Goal: Complete application form

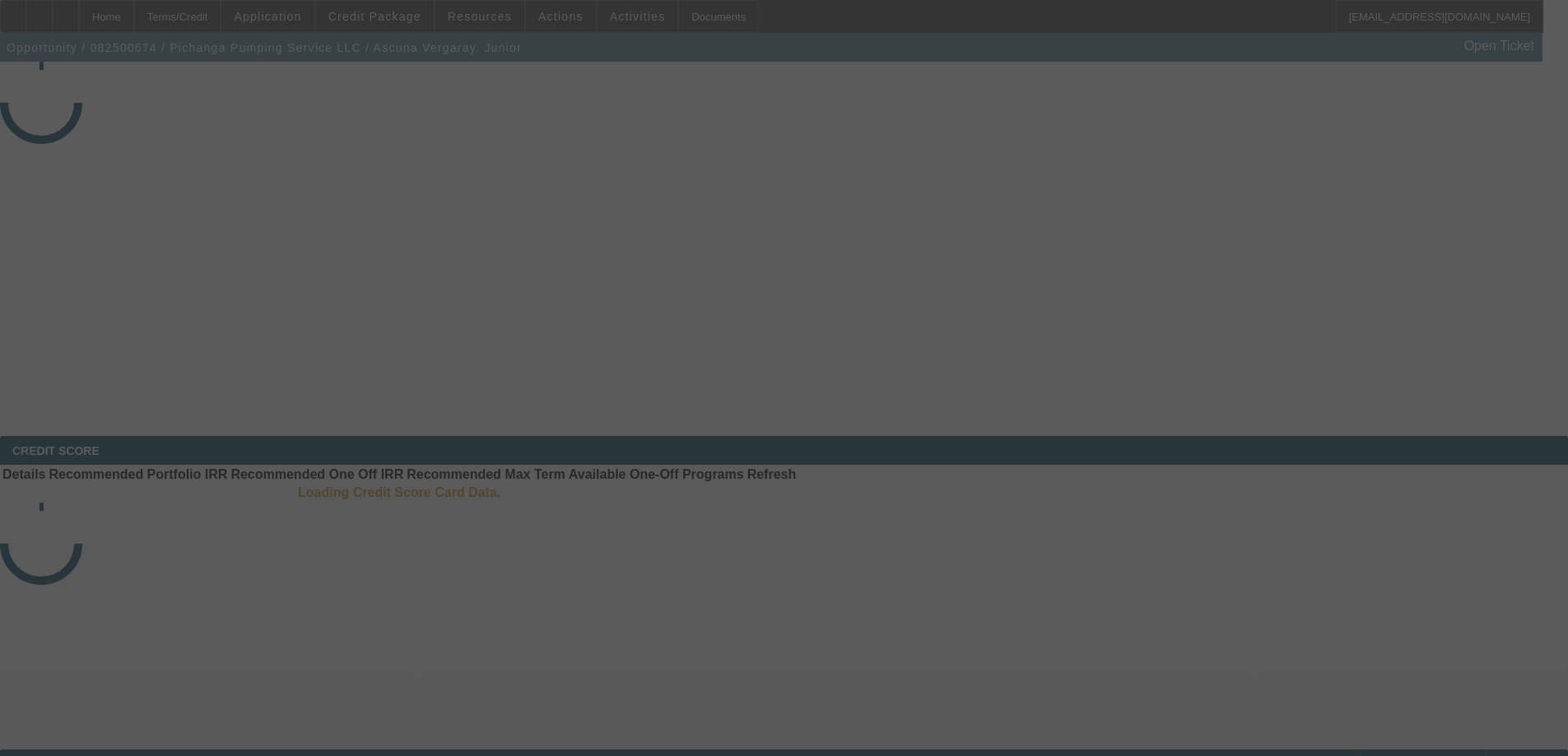
select select "3"
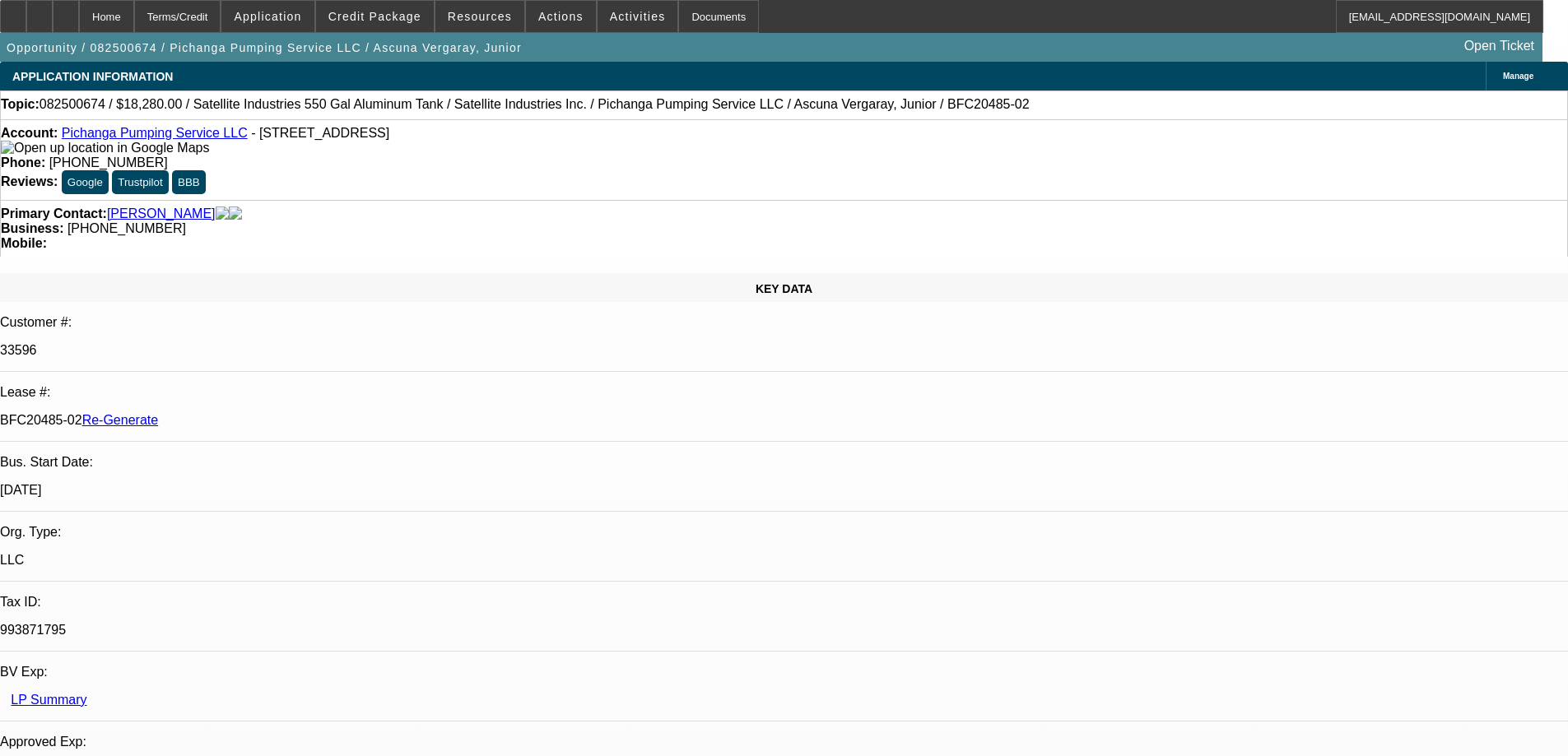
select select "0"
select select "2"
select select "0.1"
select select "4"
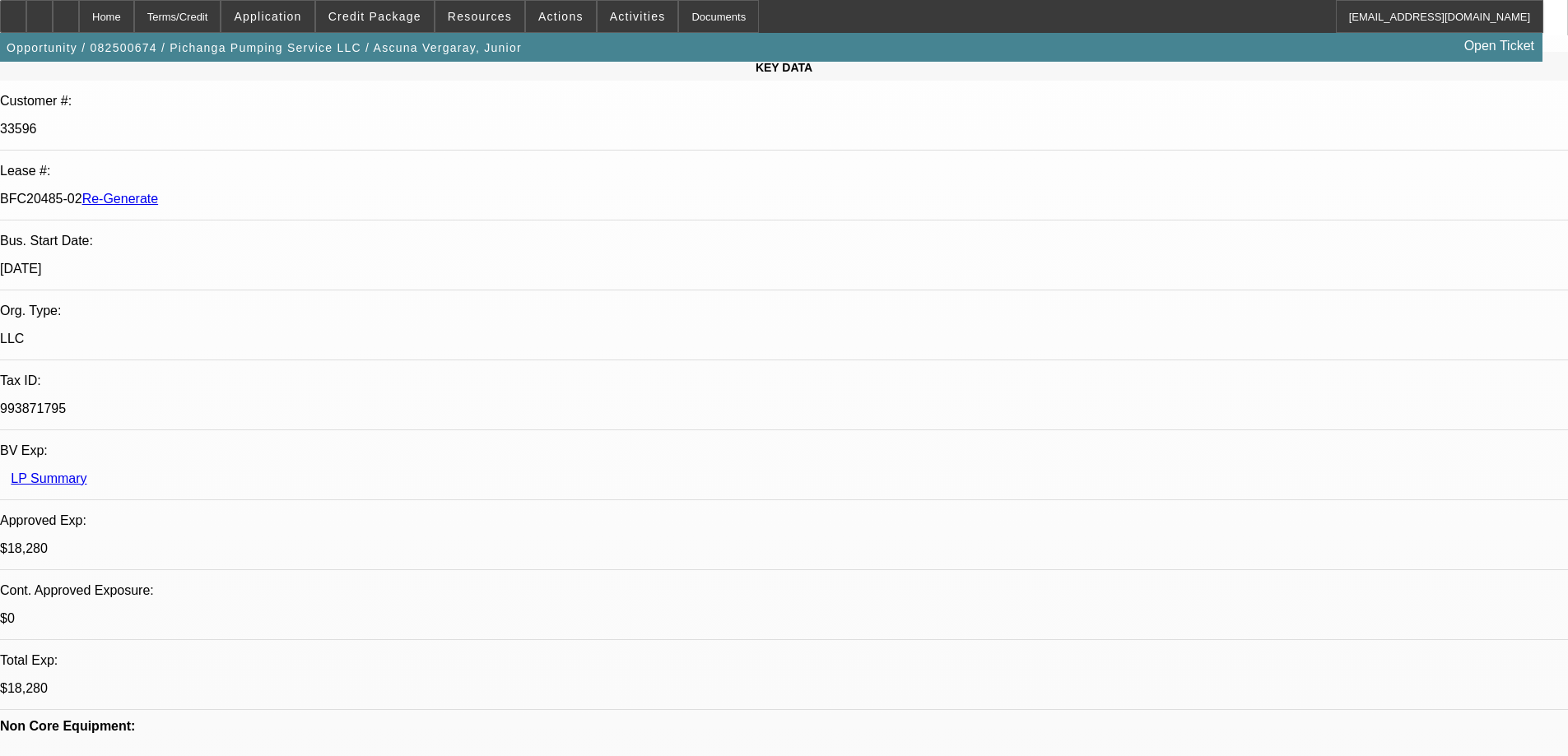
scroll to position [247, 0]
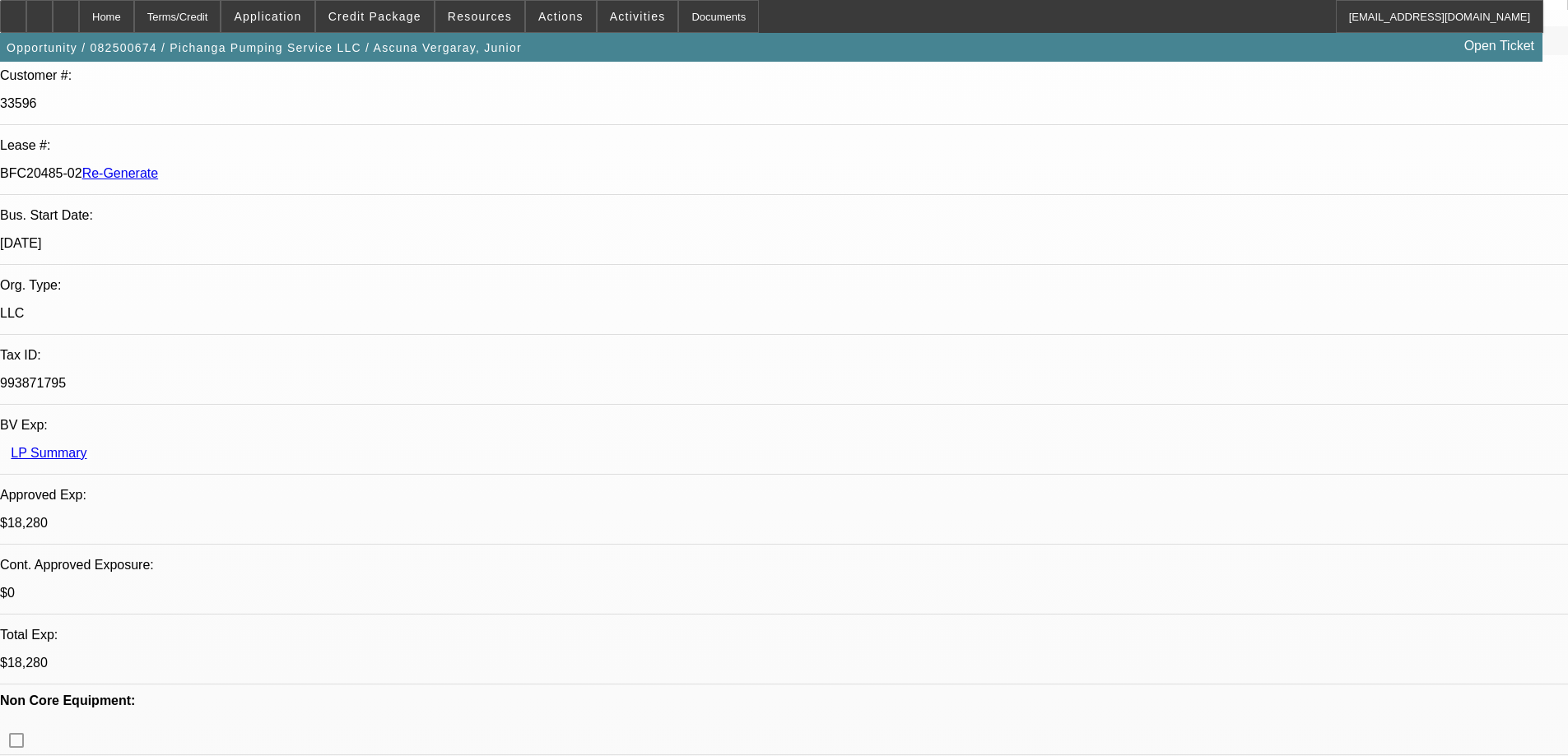
click at [678, 17] on div "Documents" at bounding box center [718, 17] width 81 height 33
click at [681, 12] on div "Documents" at bounding box center [718, 17] width 81 height 33
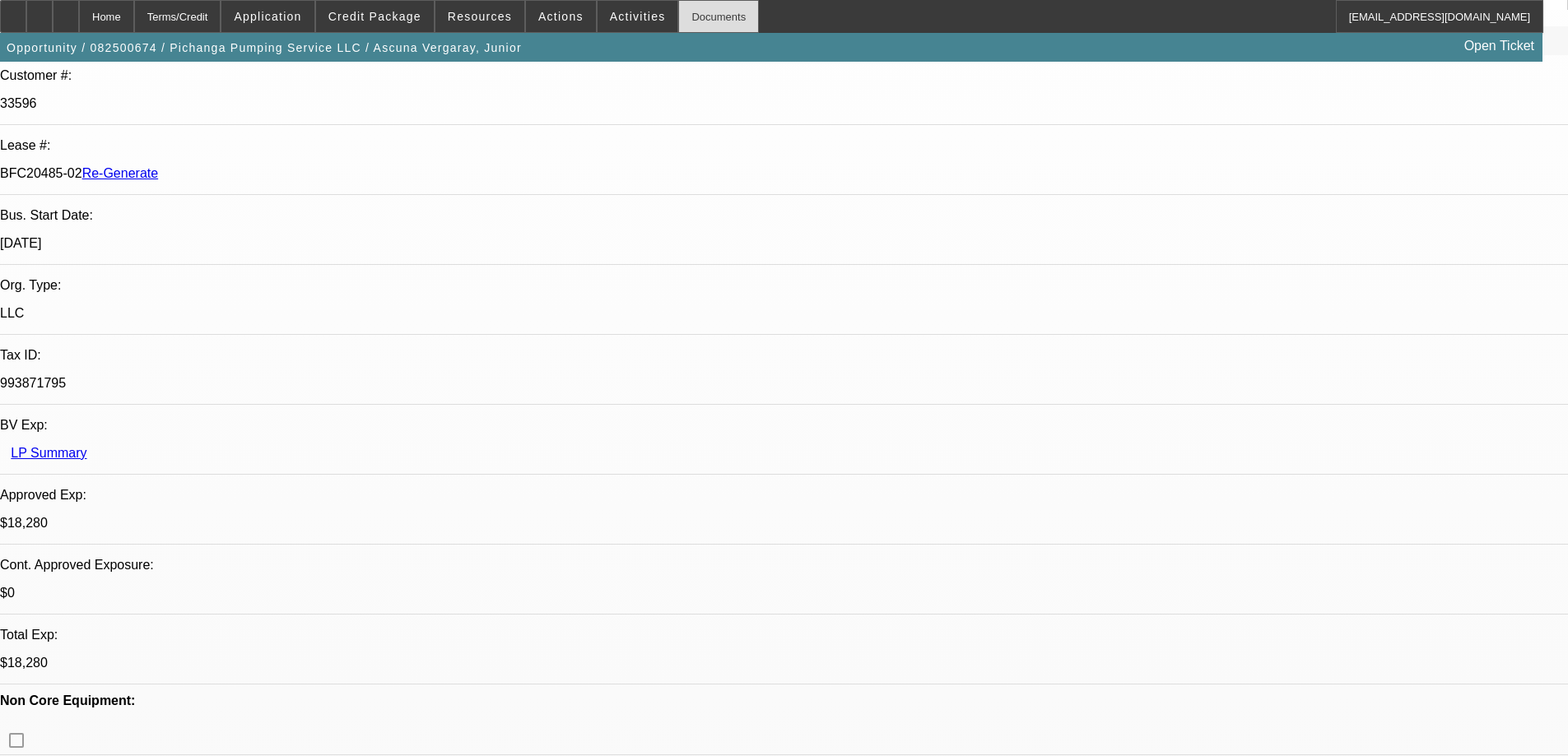
click at [703, 21] on div "Documents" at bounding box center [718, 17] width 81 height 33
click at [612, 11] on span "Activities" at bounding box center [638, 17] width 56 height 13
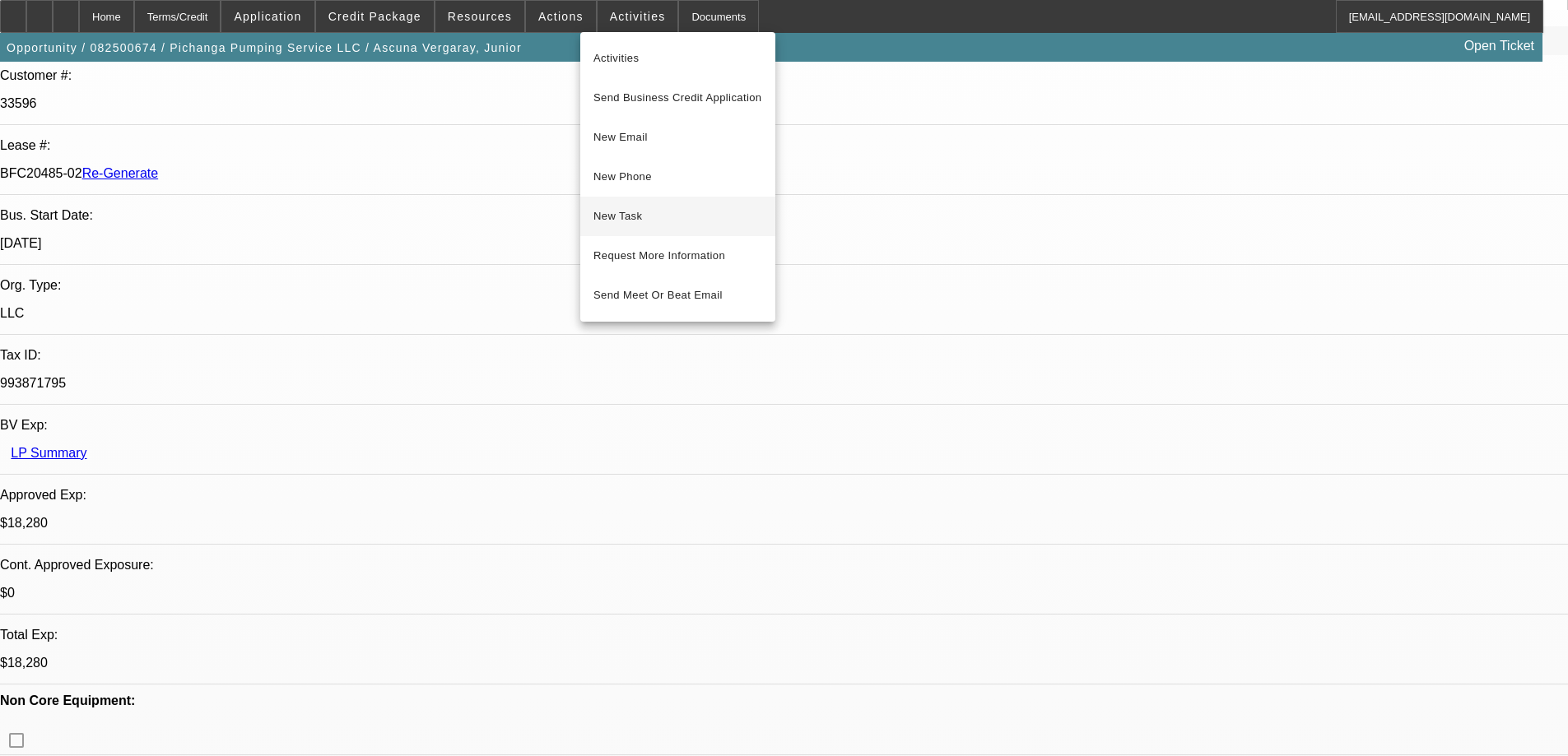
click at [637, 219] on span "New Task" at bounding box center [678, 216] width 169 height 20
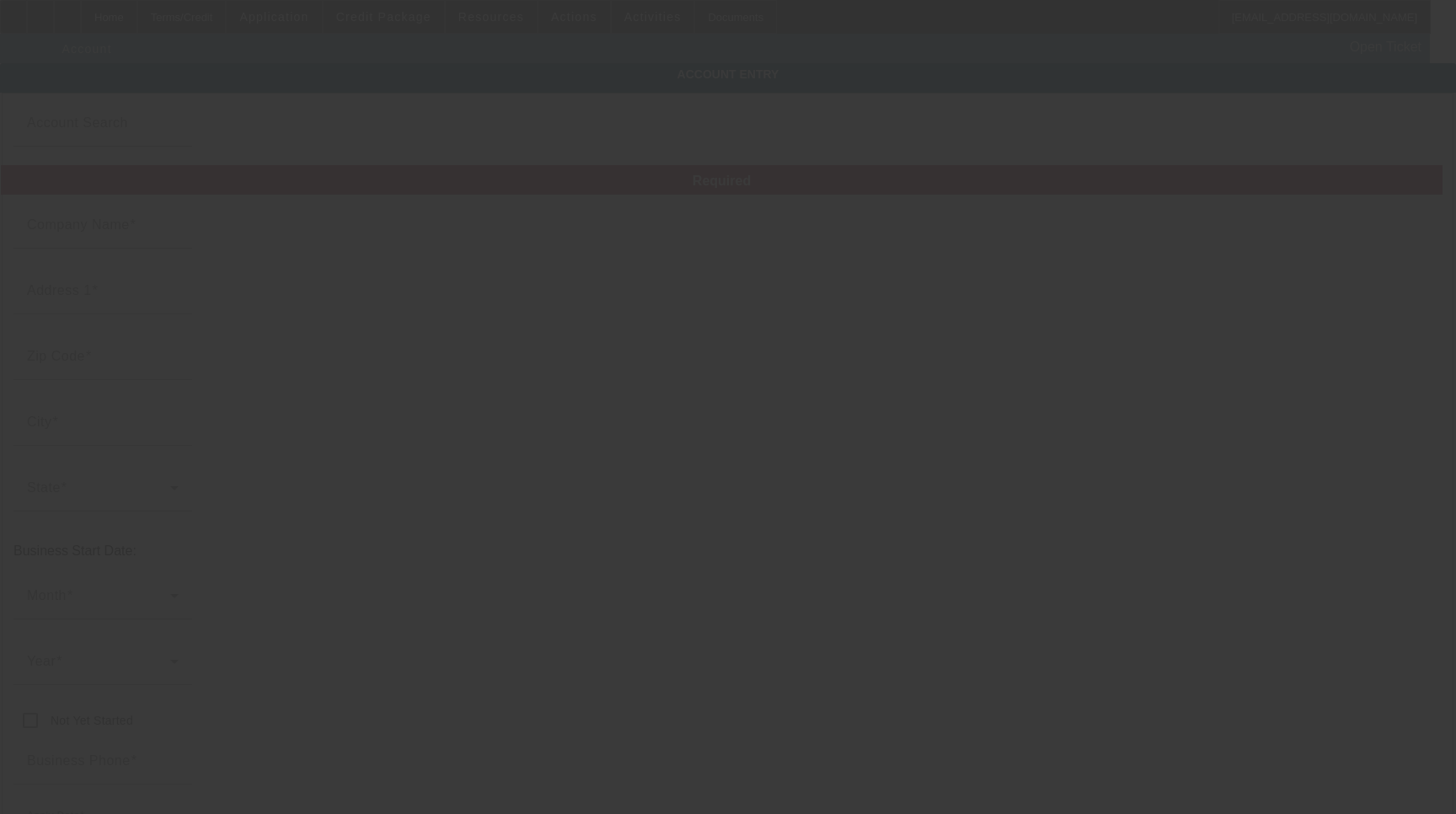
type input "Pichanga Pumping Service LLC"
type input "[STREET_ADDRESS]"
type input "94043"
type input "Mountain View"
type input "[PHONE_NUMBER]"
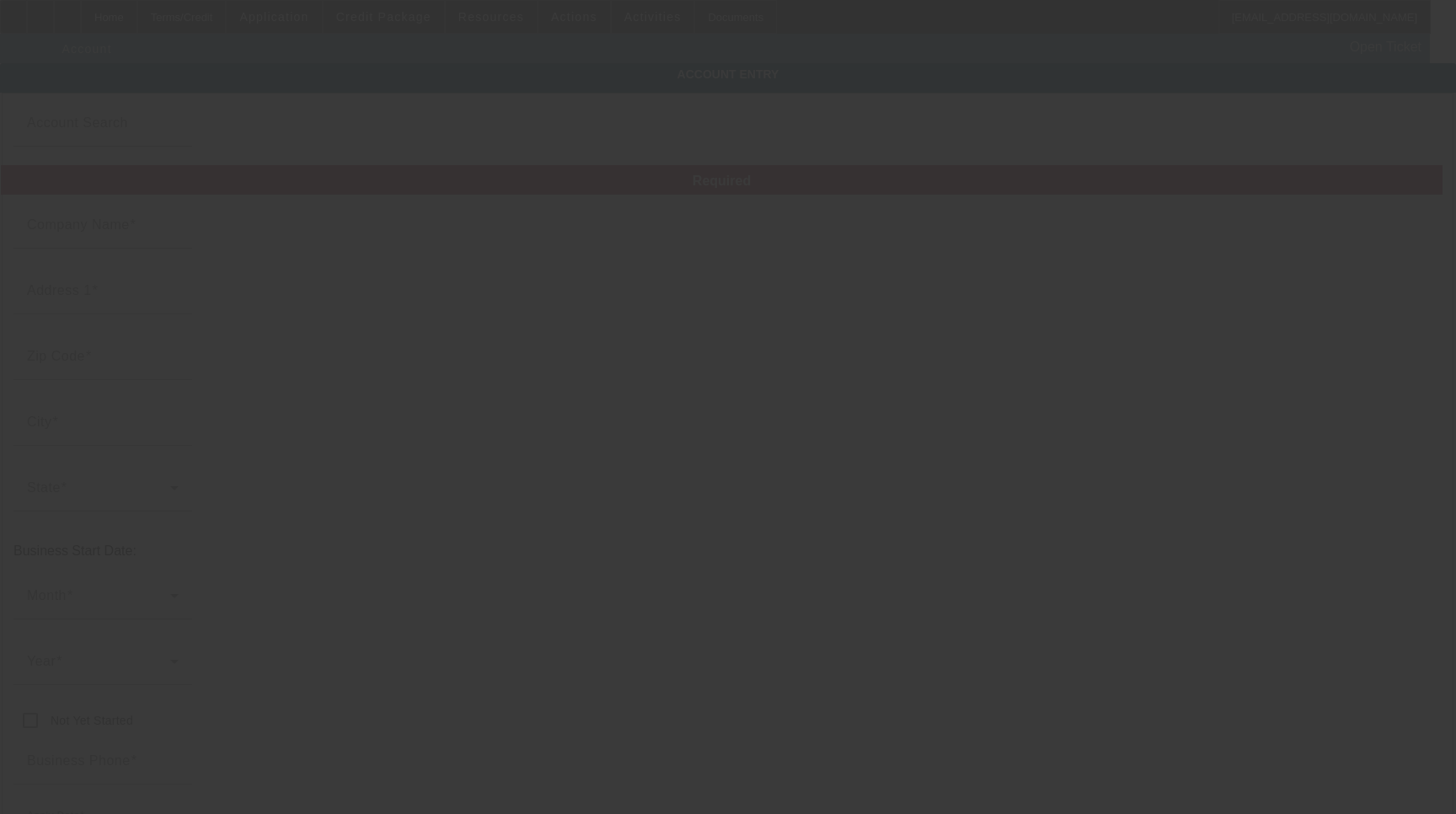
type input "juniorascuna@gmail.com"
type input "Santa [PERSON_NAME]"
type input "993871795"
type input "8/25/2025"
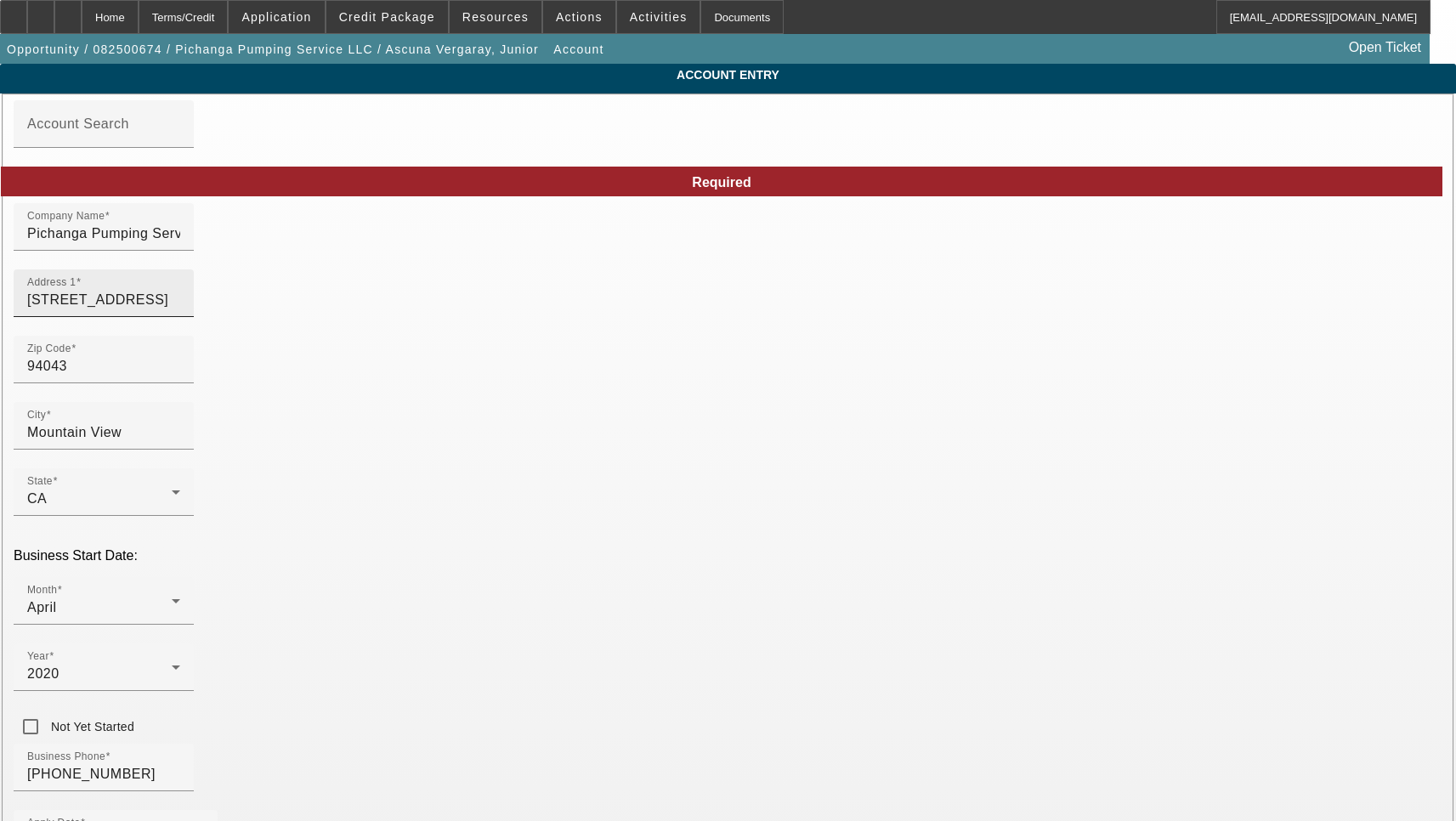
click at [180, 310] on input "[STREET_ADDRESS]" at bounding box center [103, 300] width 153 height 20
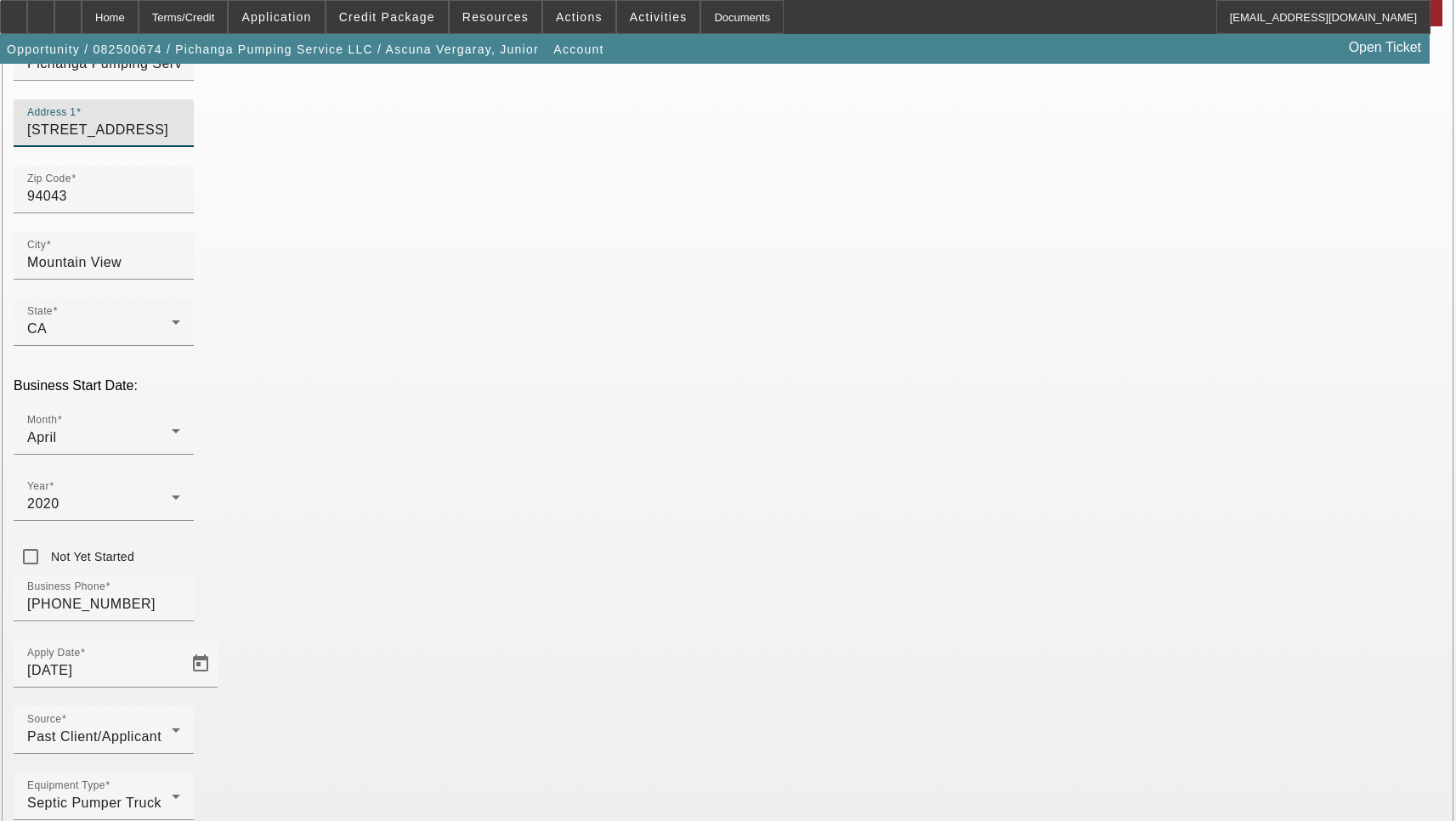
scroll to position [181, 0]
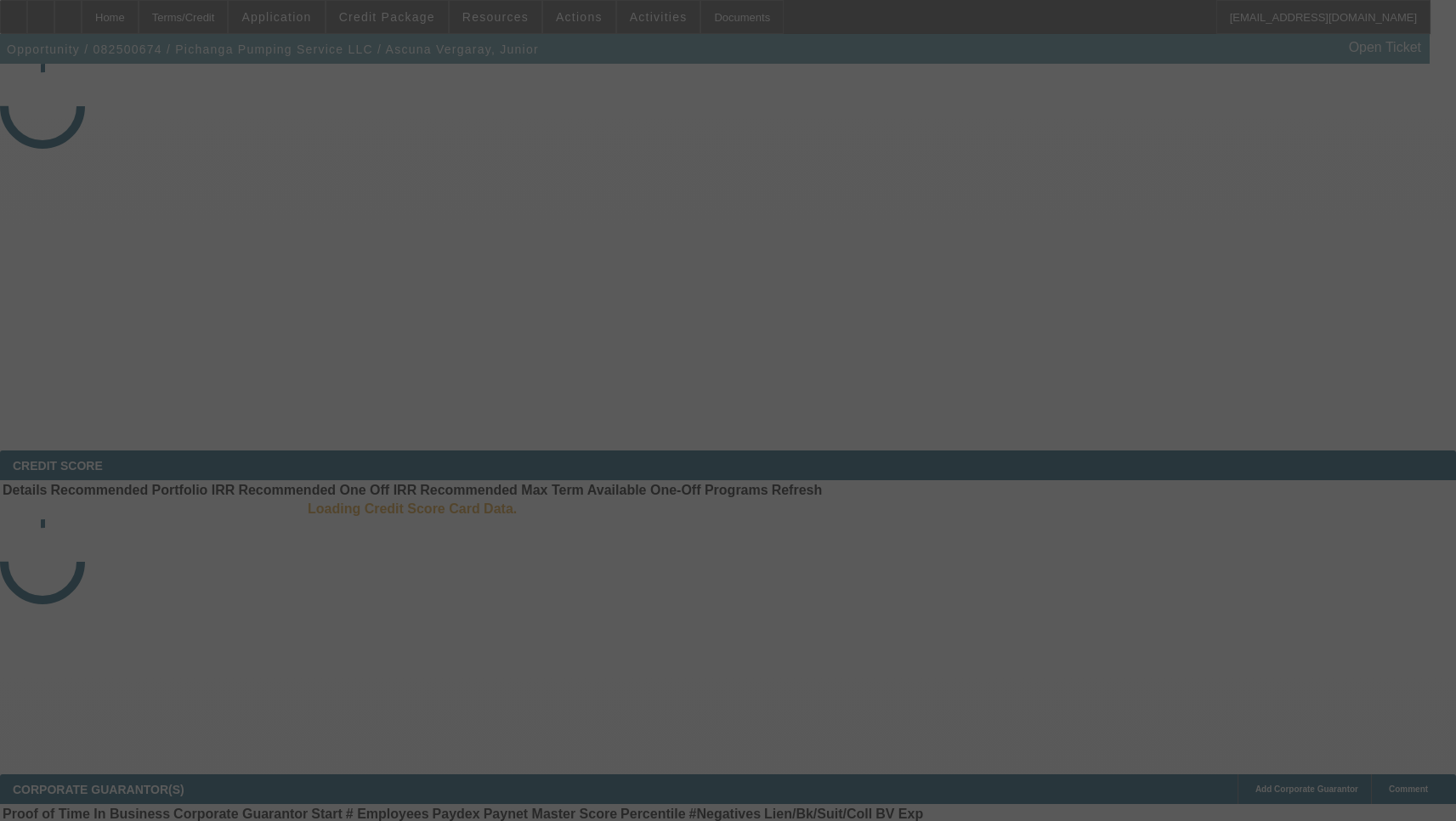
select select "3"
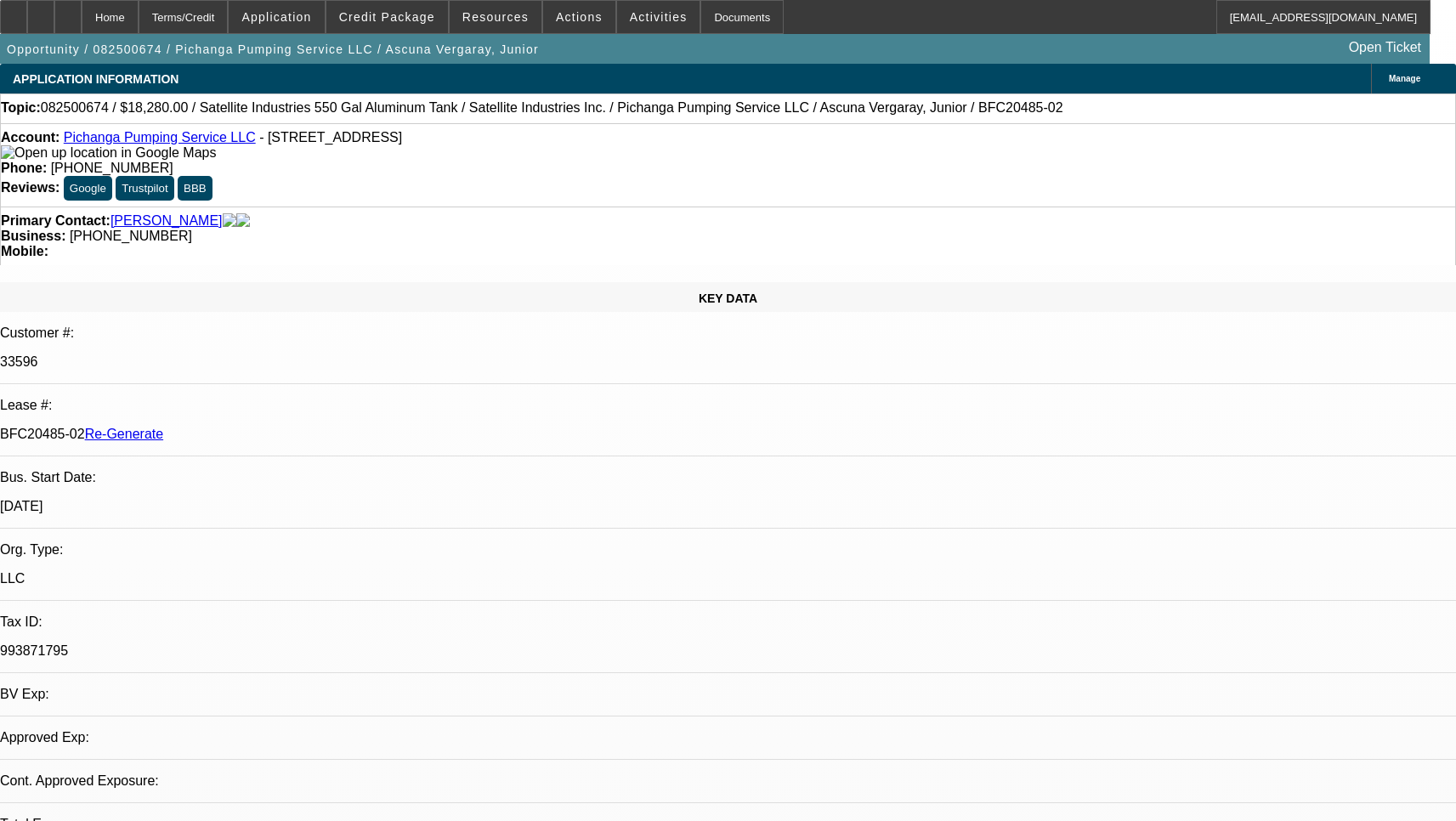
select select "0"
select select "2"
select select "0.1"
select select "4"
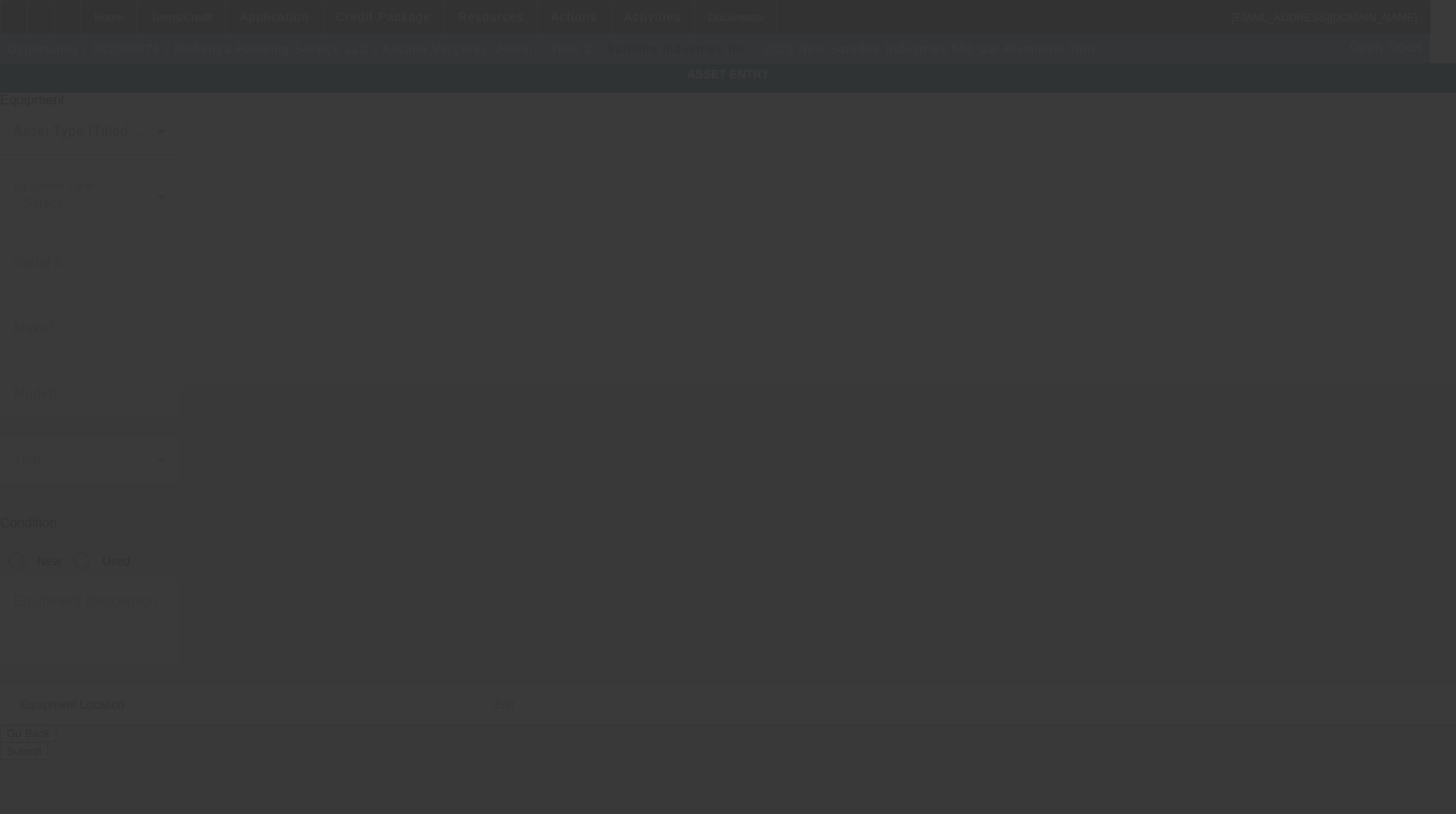
type input "Satellite Industries"
type input "550 Gal Aluminum Tank"
radio input "true"
type textarea "550 ALUMINUM - 370 GALLON WASTE TANK / 180 GALLON FRESH TANK (TUBE STYLE) with …"
type input "901 N Rengstorff Ave"
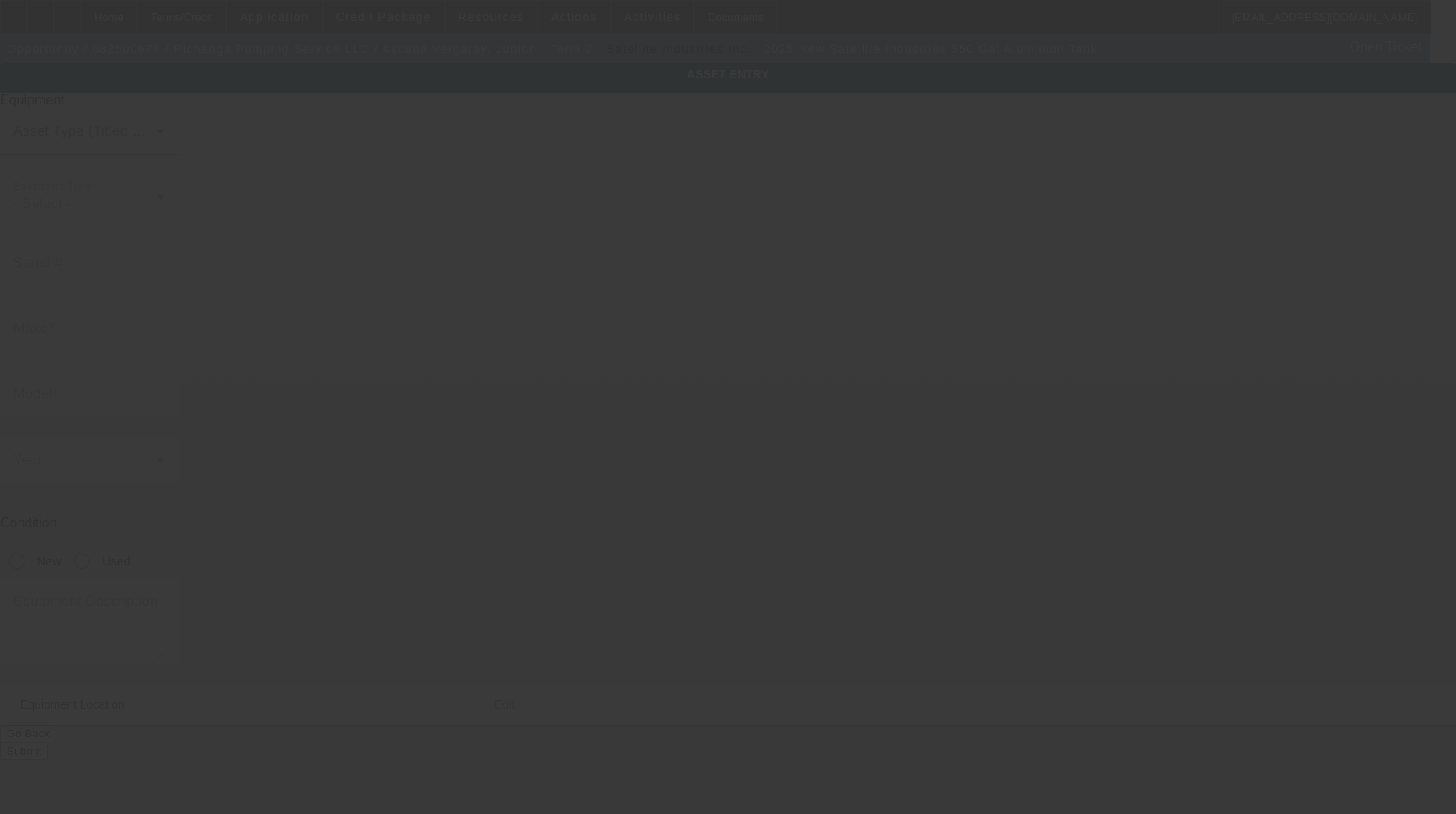
type input "Mountain View"
type input "94043"
type input "Santa Clara"
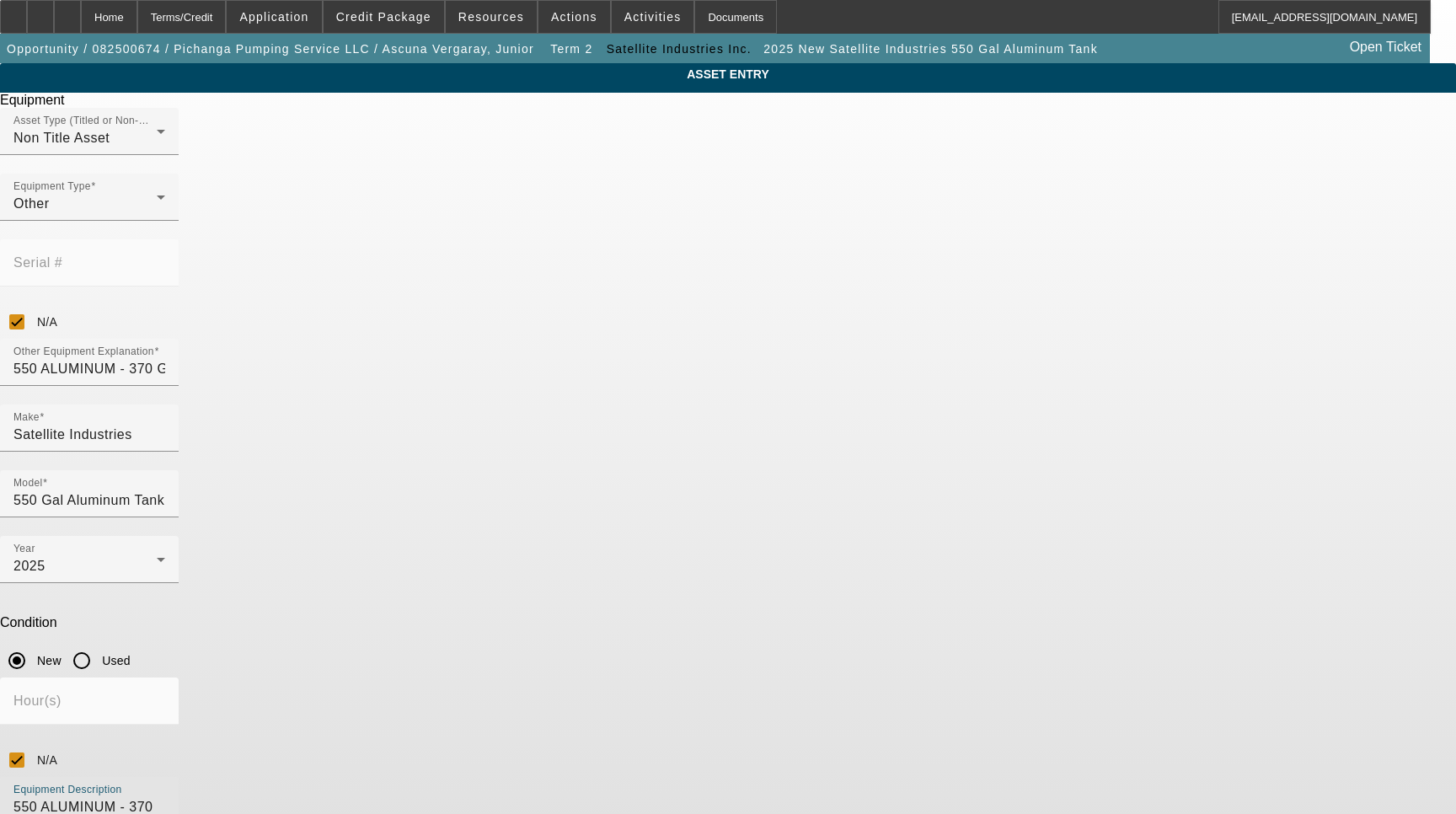
drag, startPoint x: 721, startPoint y: 587, endPoint x: 493, endPoint y: 572, distance: 228.5
click at [493, 777] on div "Equipment Description 550 ALUMINUM - 370 GALLON WASTE TANK / 180 GALLON FRESH T…" at bounding box center [728, 829] width 1456 height 106
click at [165, 797] on textarea "Equipment Description" at bounding box center [89, 828] width 151 height 61
type textarea "Includes all options, attachments and accessories"
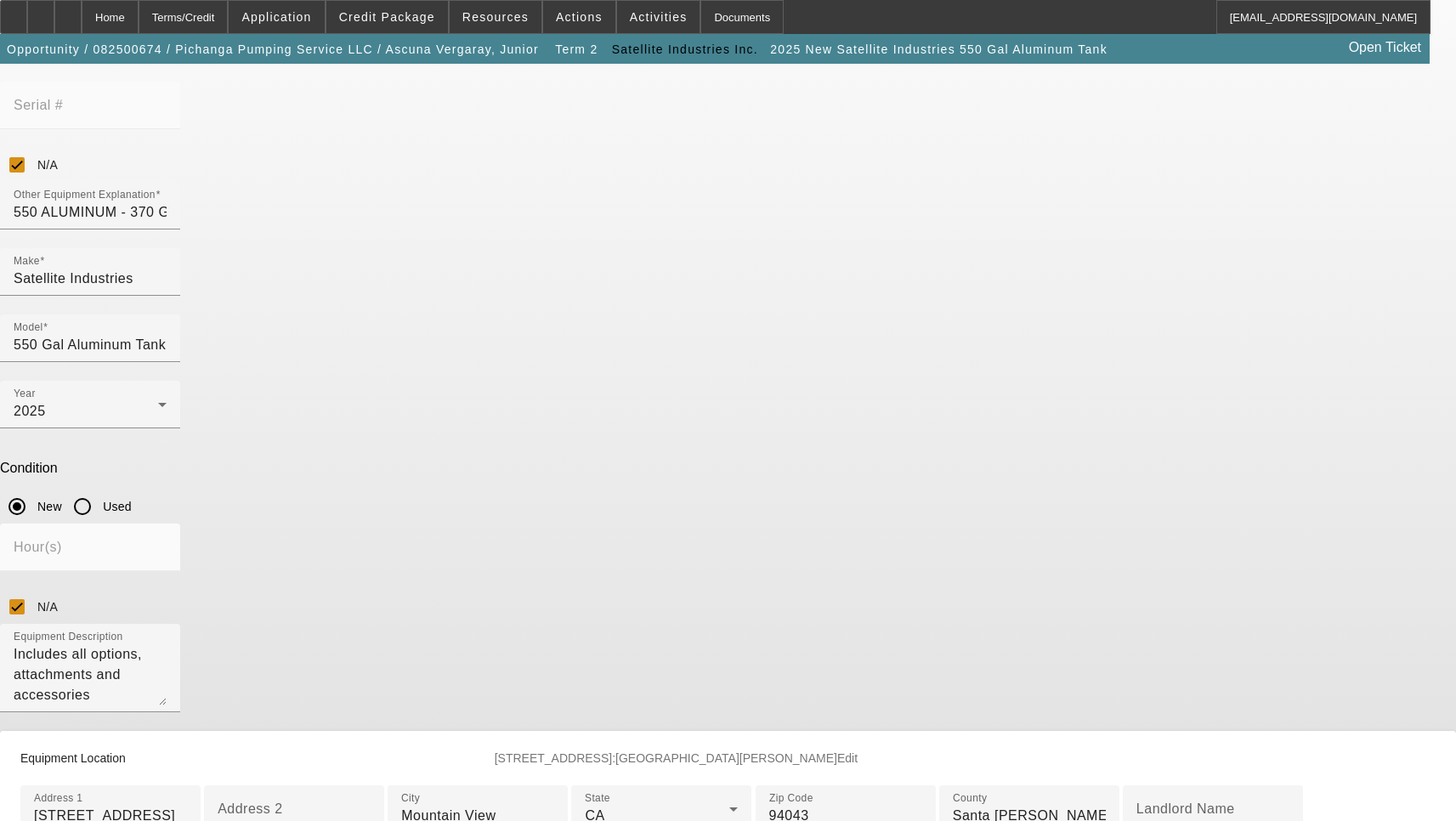
scroll to position [340, 0]
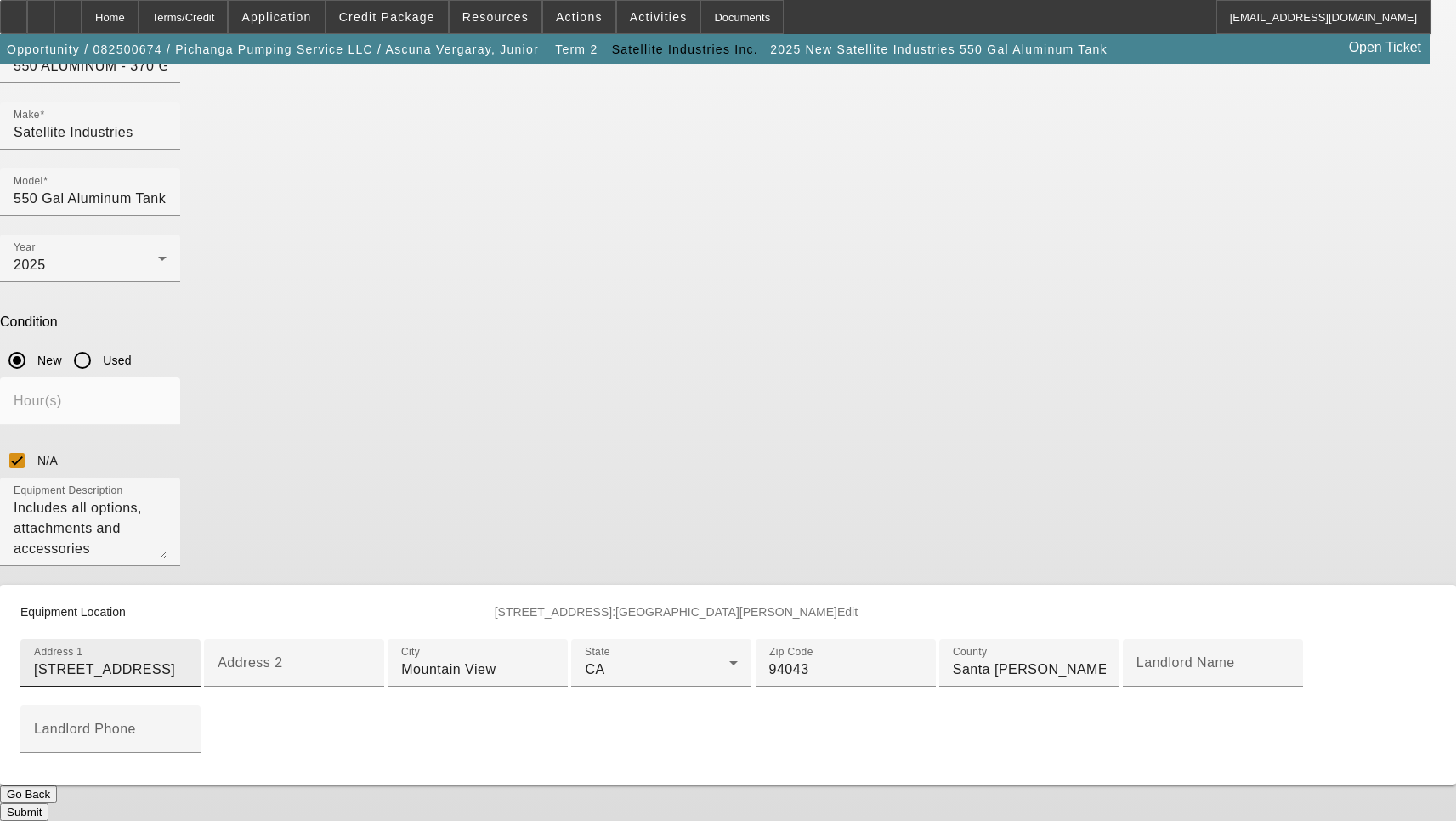
click at [187, 660] on input "[STREET_ADDRESS]" at bounding box center [110, 670] width 153 height 20
click at [49, 803] on button "Submit" at bounding box center [24, 812] width 49 height 18
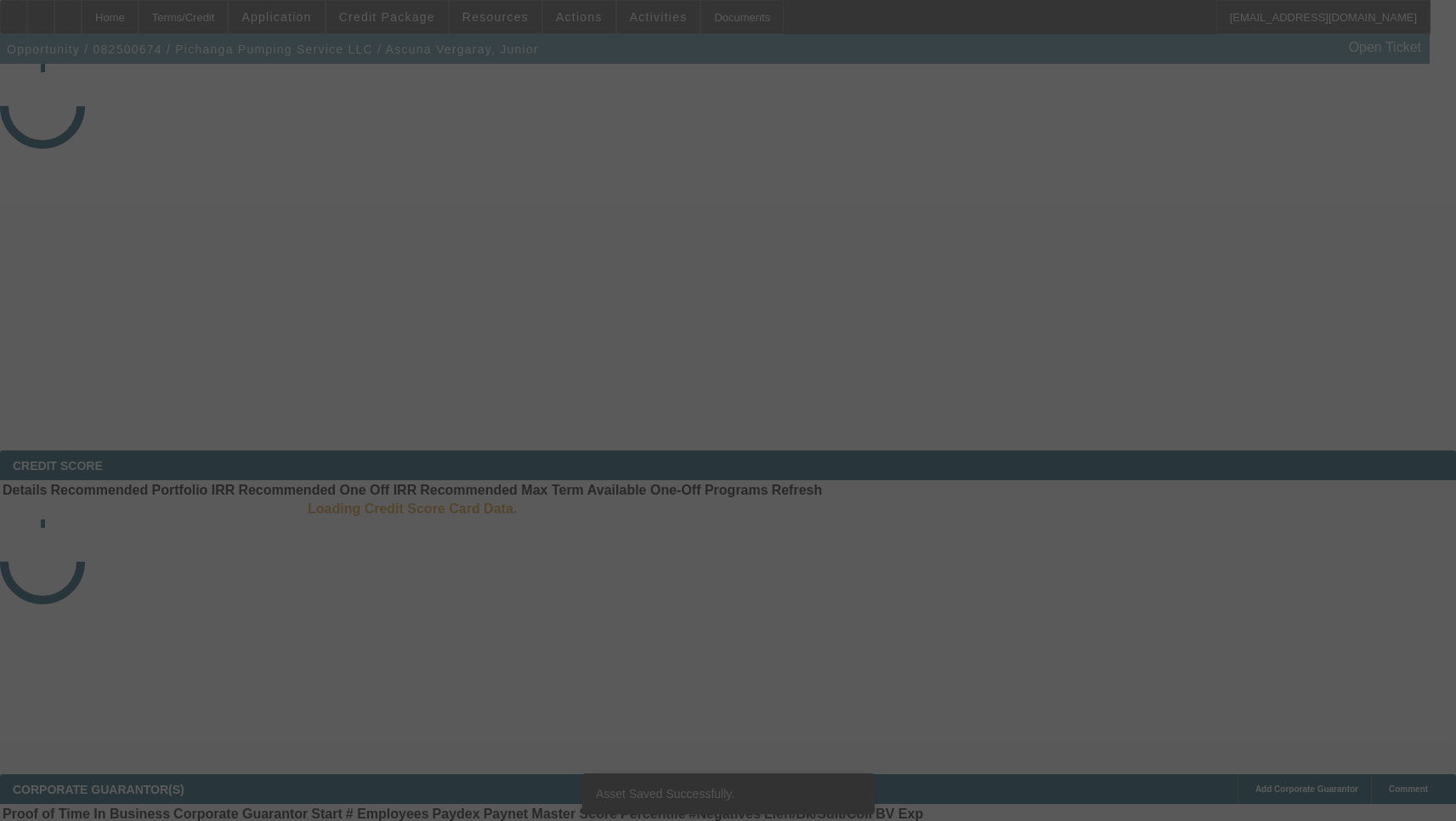
select select "3"
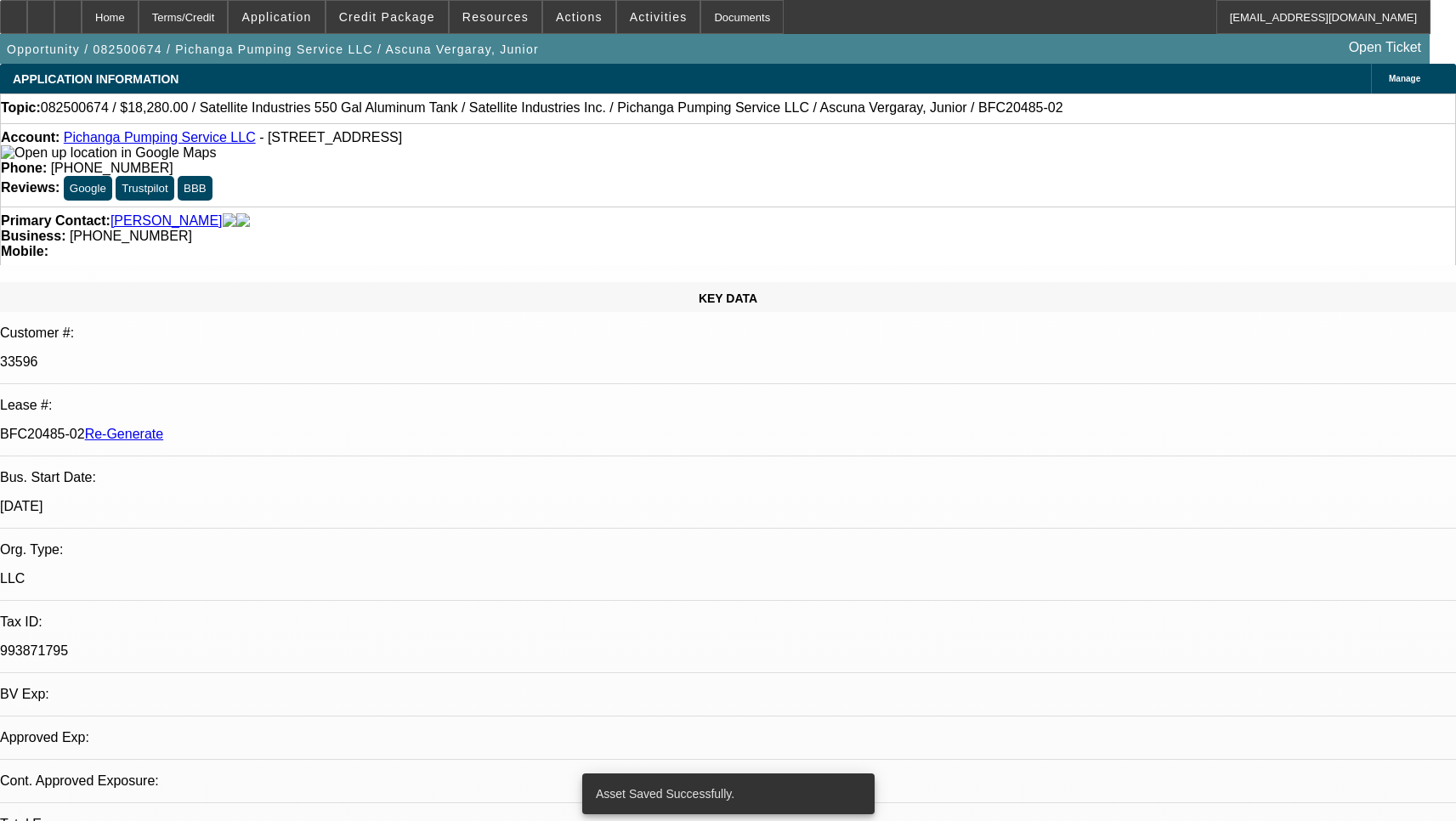
select select "0"
select select "2"
select select "0.1"
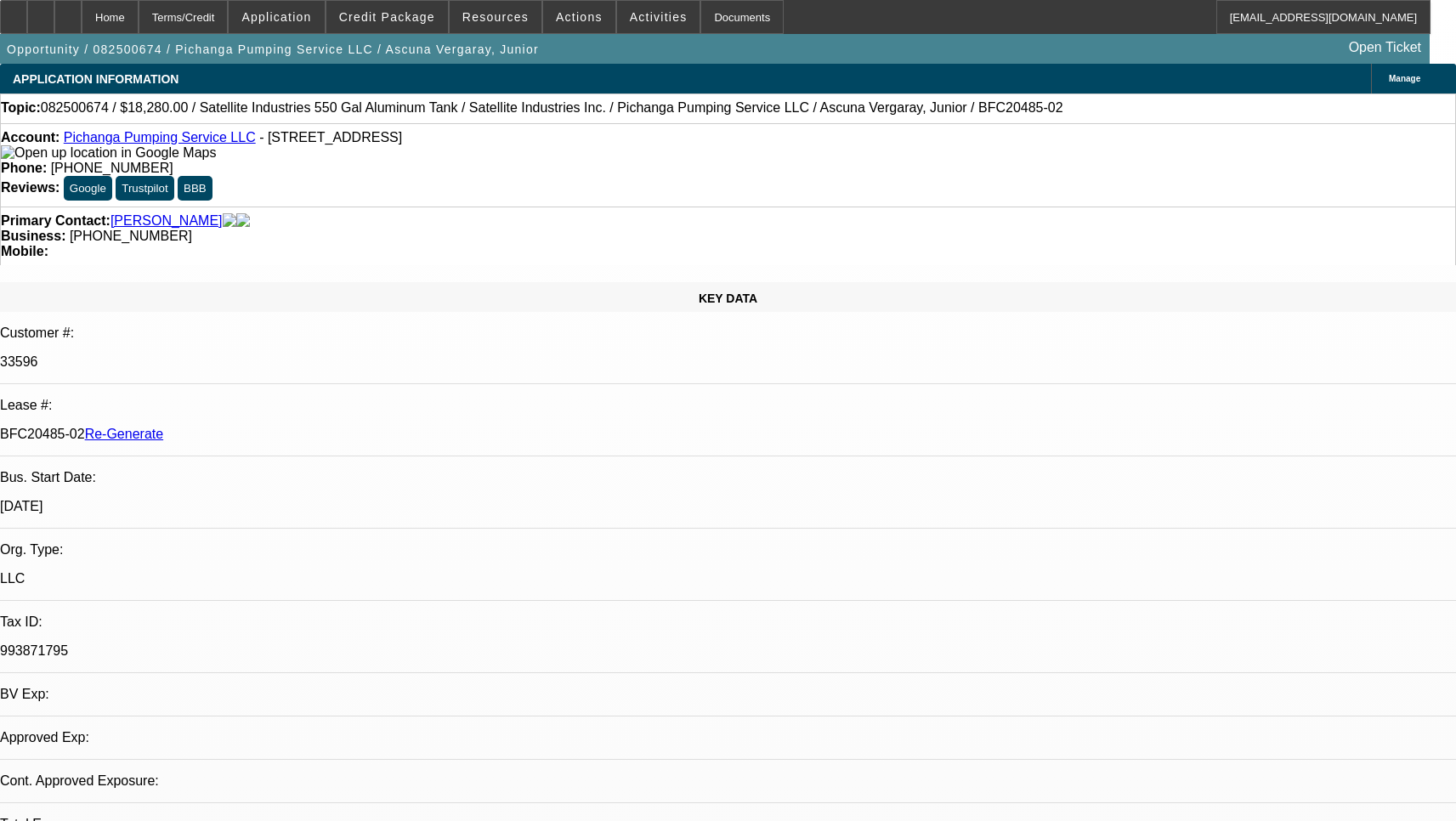
select select "1"
select select "2"
select select "4"
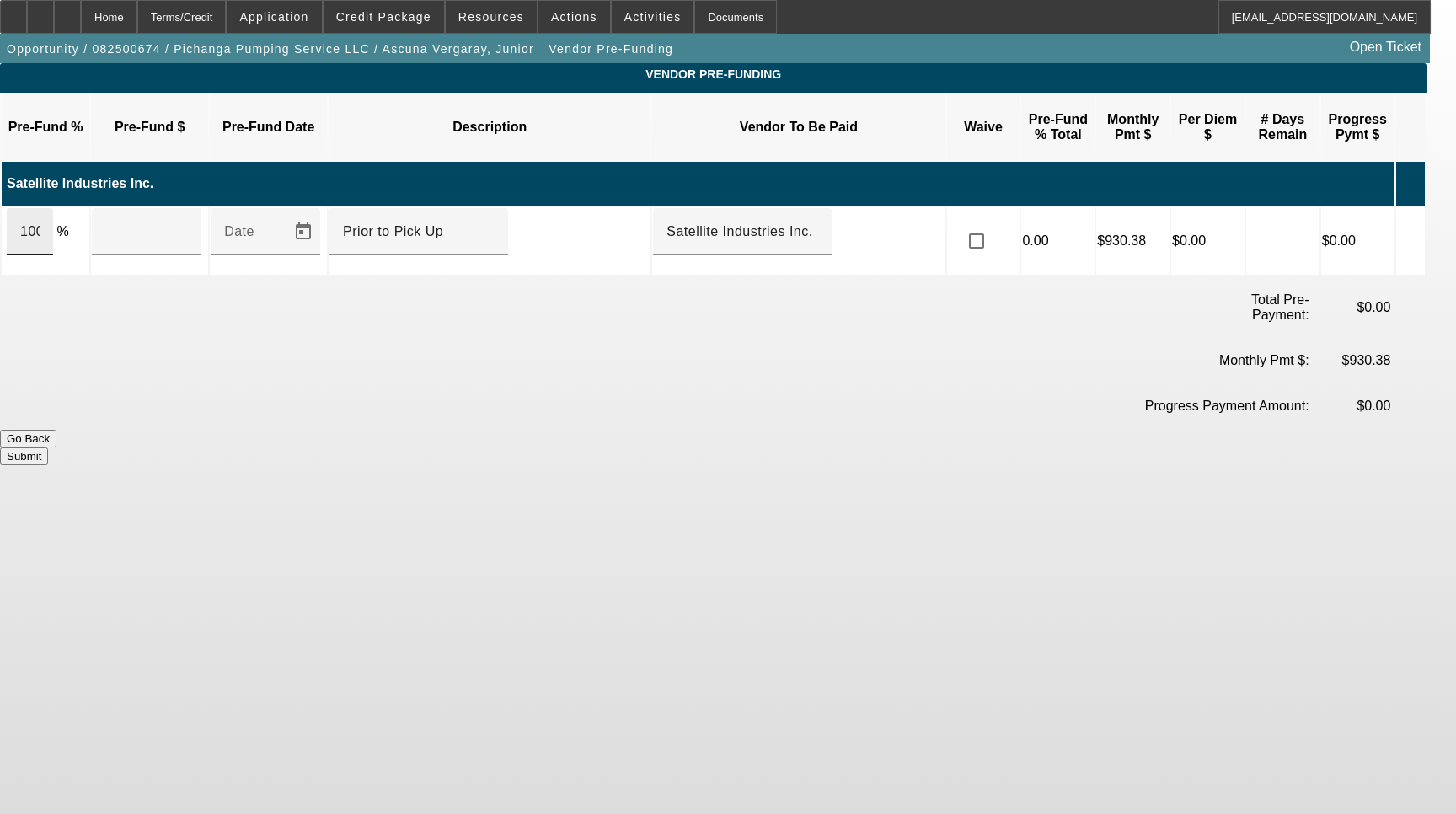
click at [53, 211] on div "100" at bounding box center [30, 232] width 47 height 47
type input "$18,280.00"
click at [993, 224] on input "checkbox" at bounding box center [976, 241] width 34 height 34
checkbox input "false"
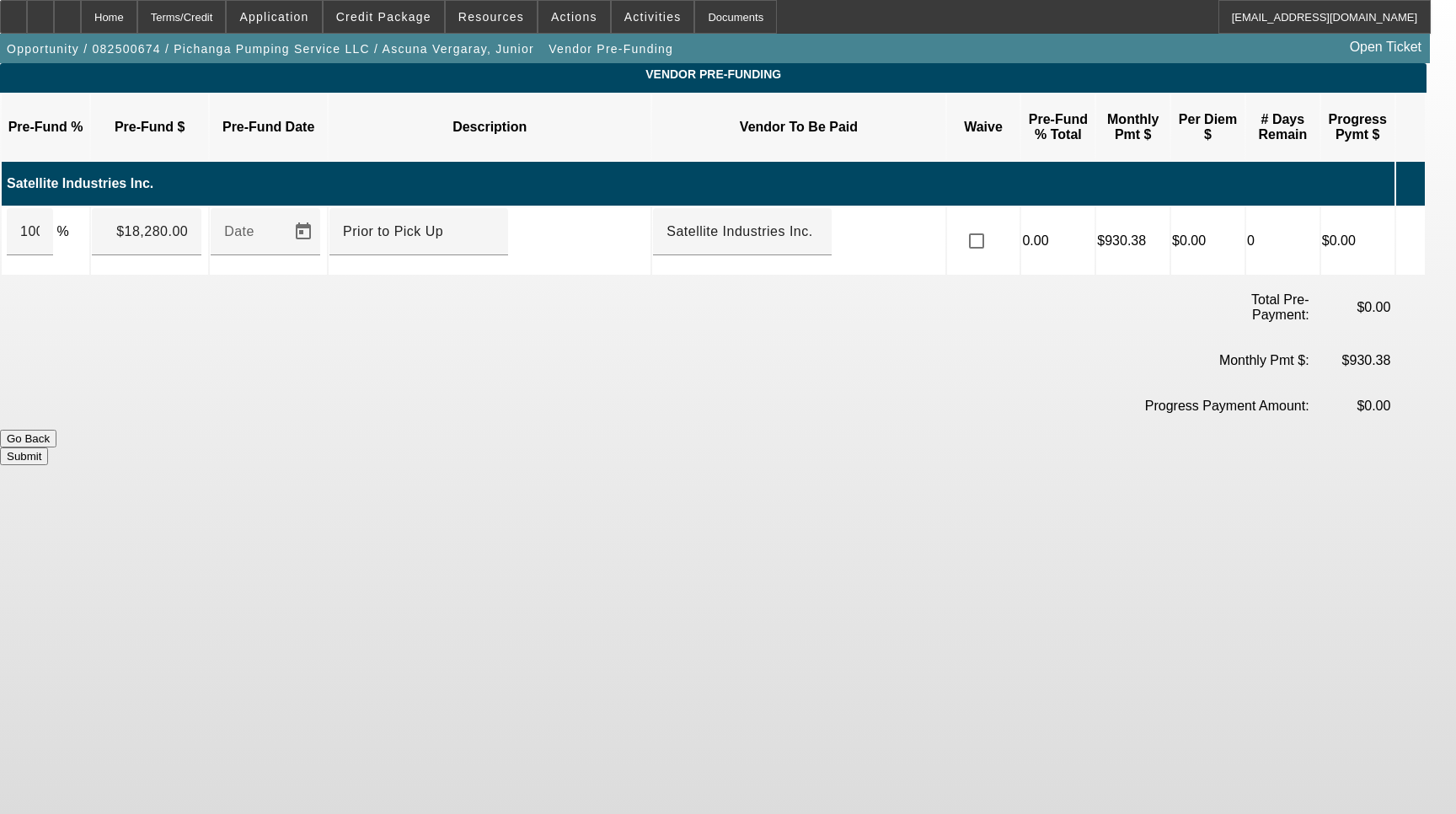
click at [48, 448] on button "Submit" at bounding box center [24, 456] width 48 height 18
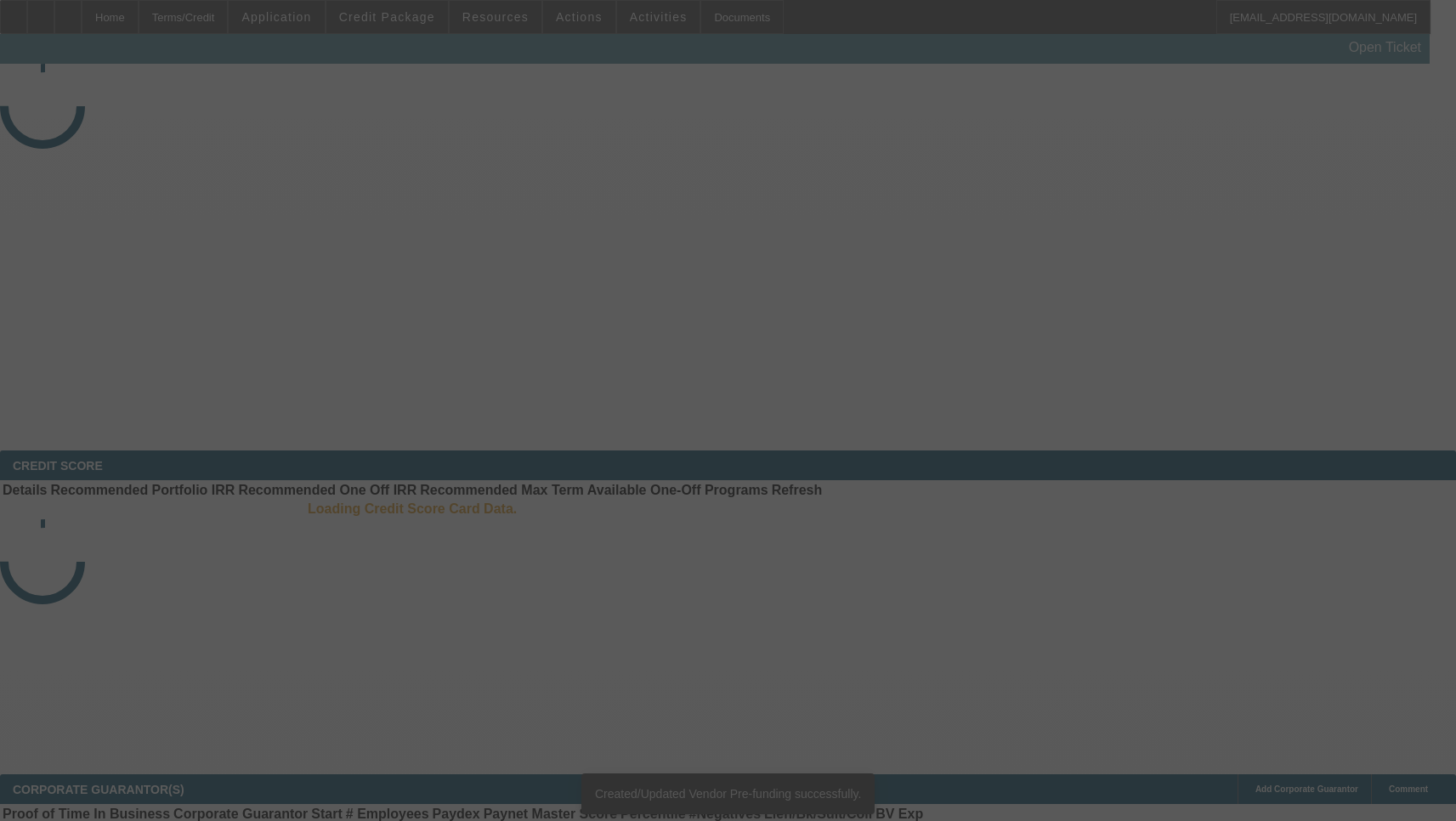
select select "3"
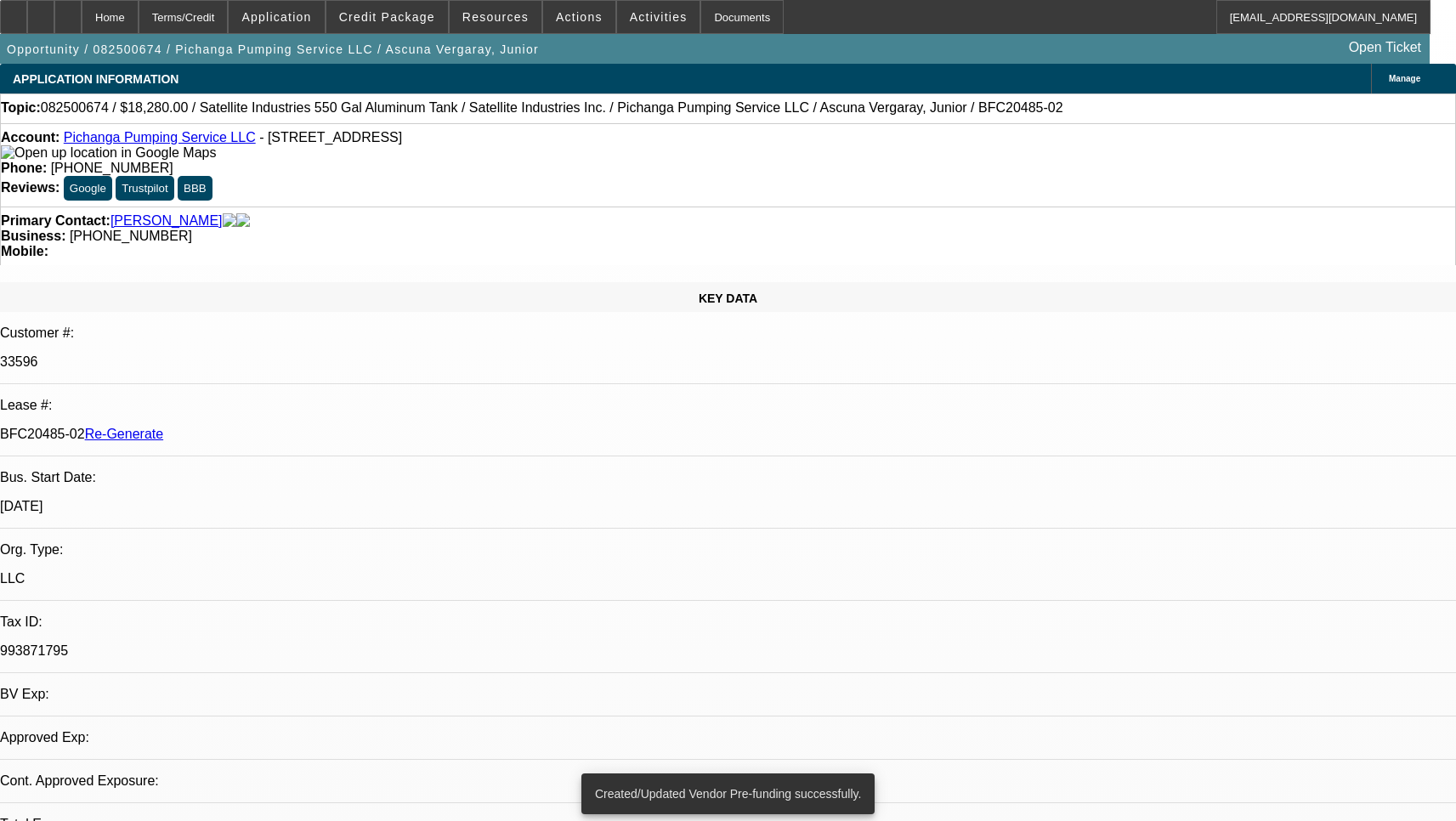
select select "0"
select select "2"
select select "0.1"
select select "4"
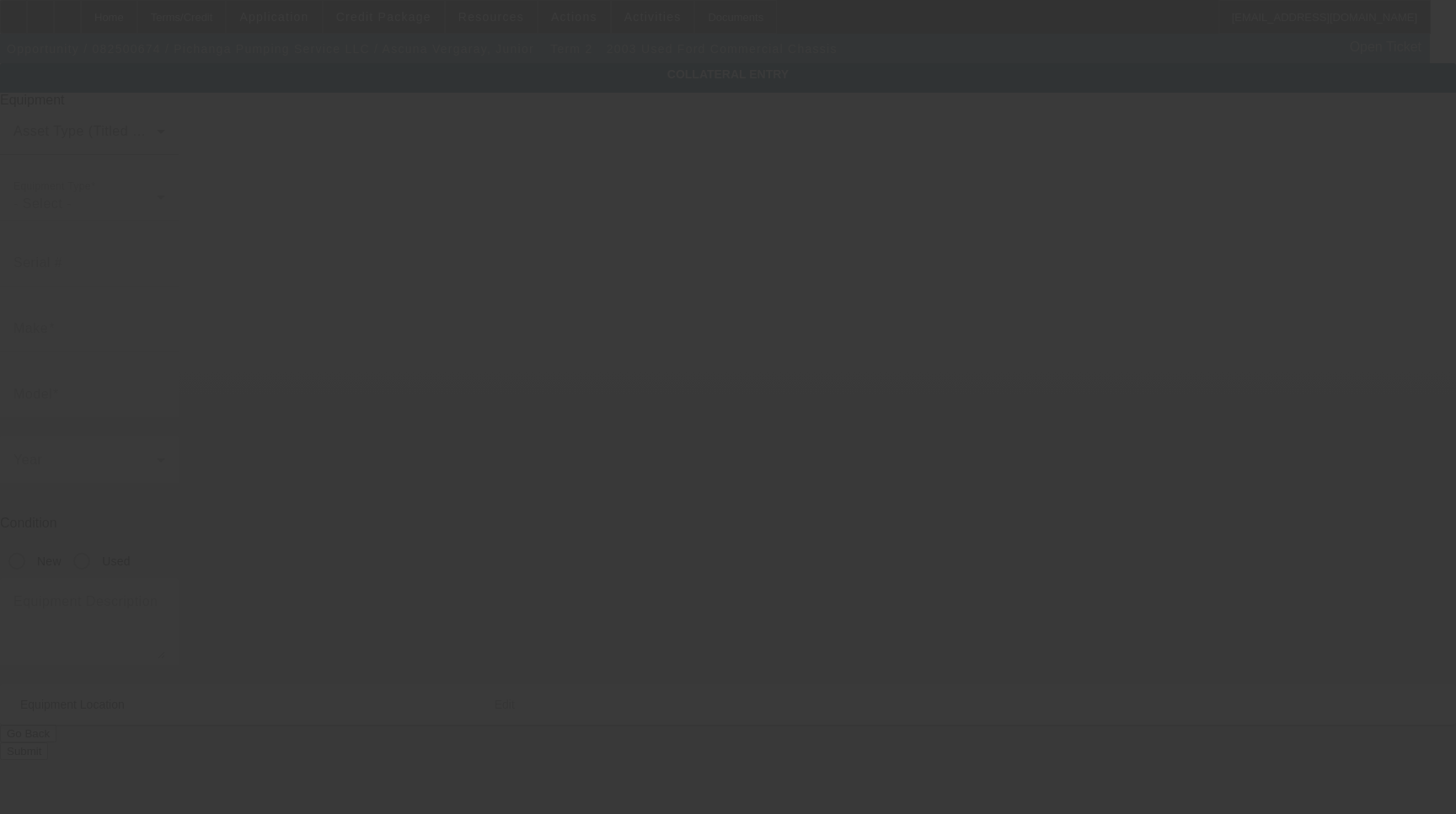
type input "[US_VEHICLE_IDENTIFICATION_NUMBER]"
type input "FORD"
type input "Commercial Chassis"
radio input "true"
type input "[STREET_ADDRESS]"
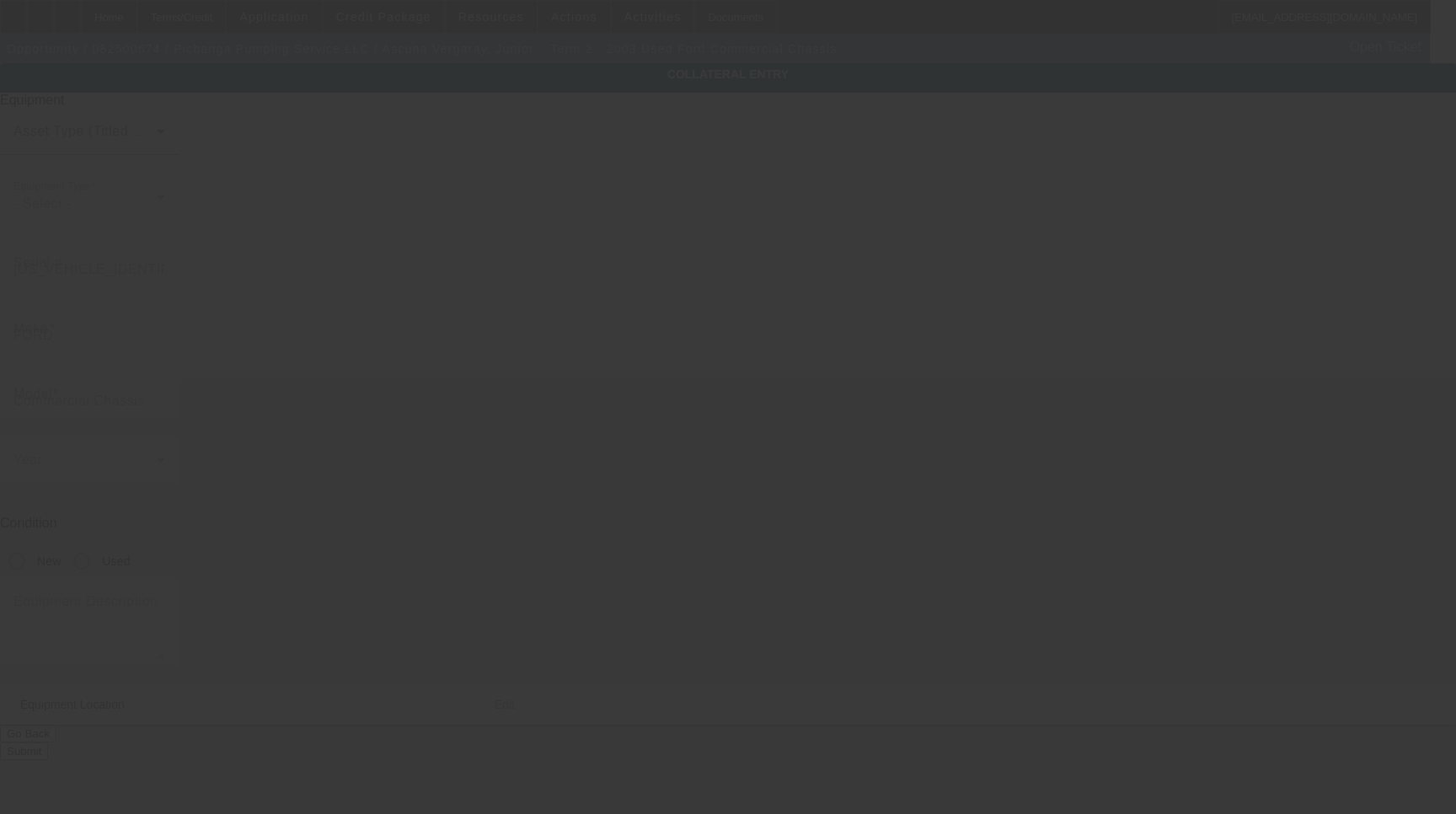
type input "Mountain View"
type input "94043"
type input "Santa [PERSON_NAME]"
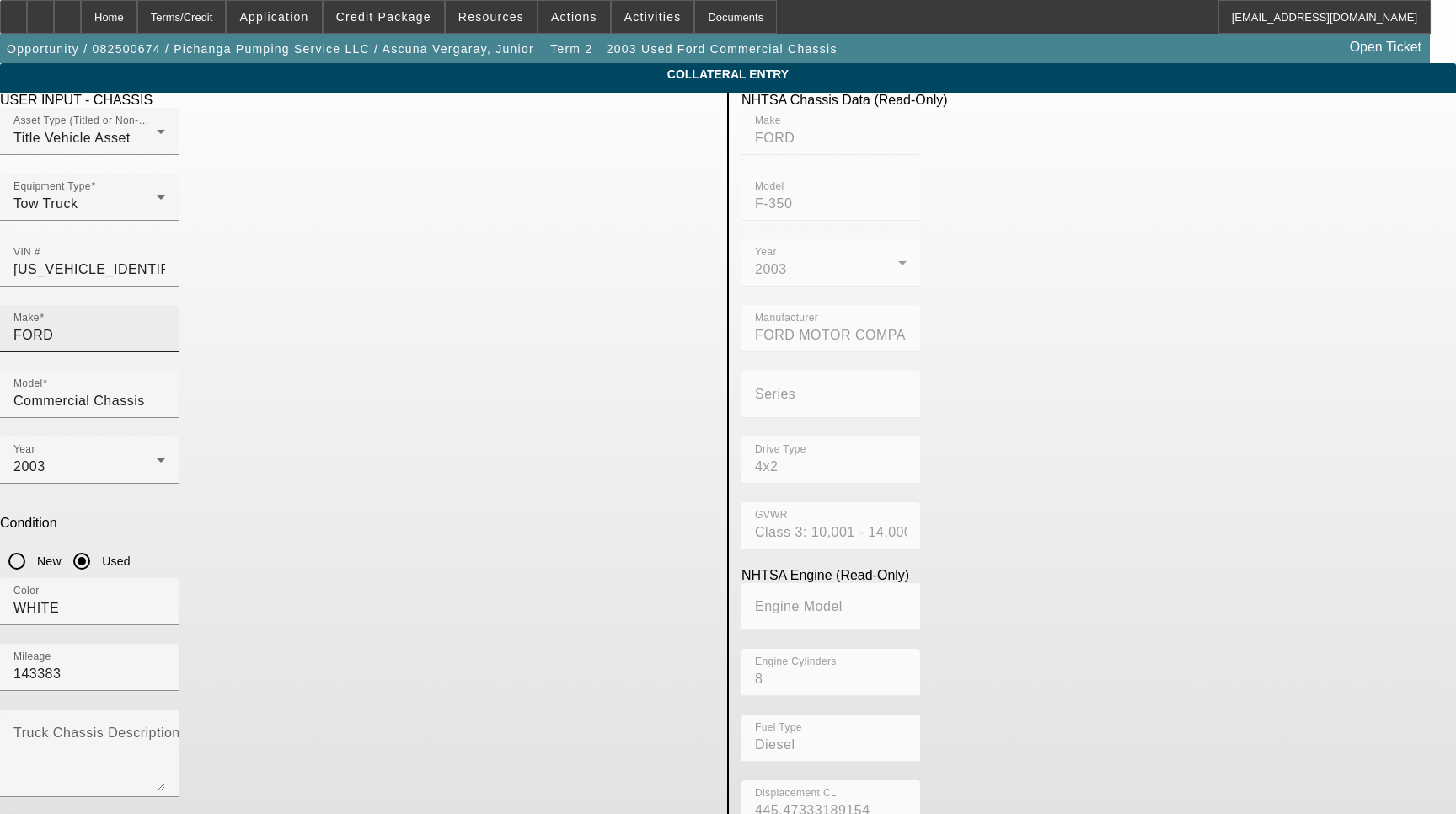
click at [165, 325] on input "FORD" at bounding box center [89, 335] width 151 height 20
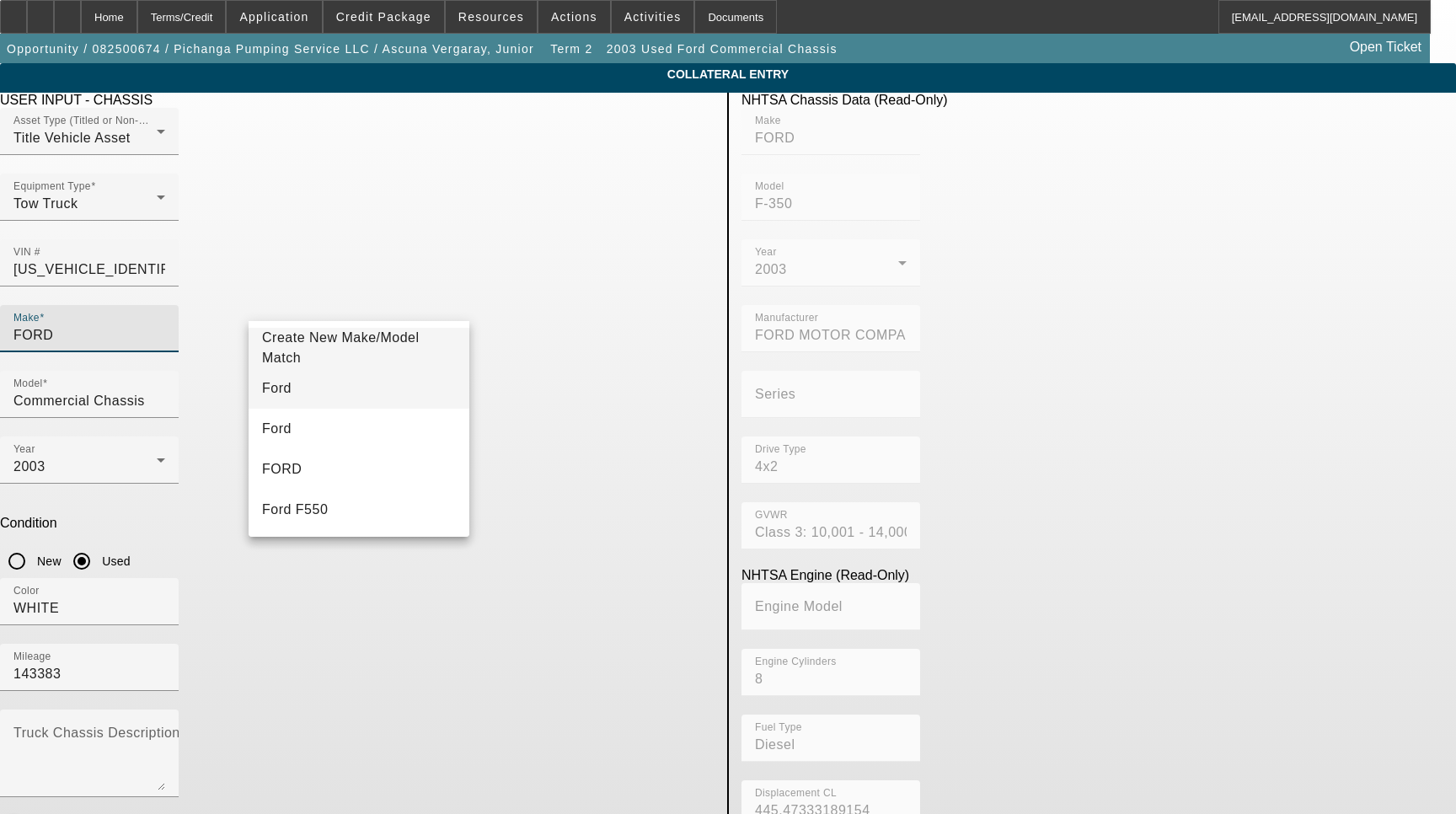
click at [316, 394] on mat-option "Ford" at bounding box center [359, 388] width 221 height 41
type input "Ford"
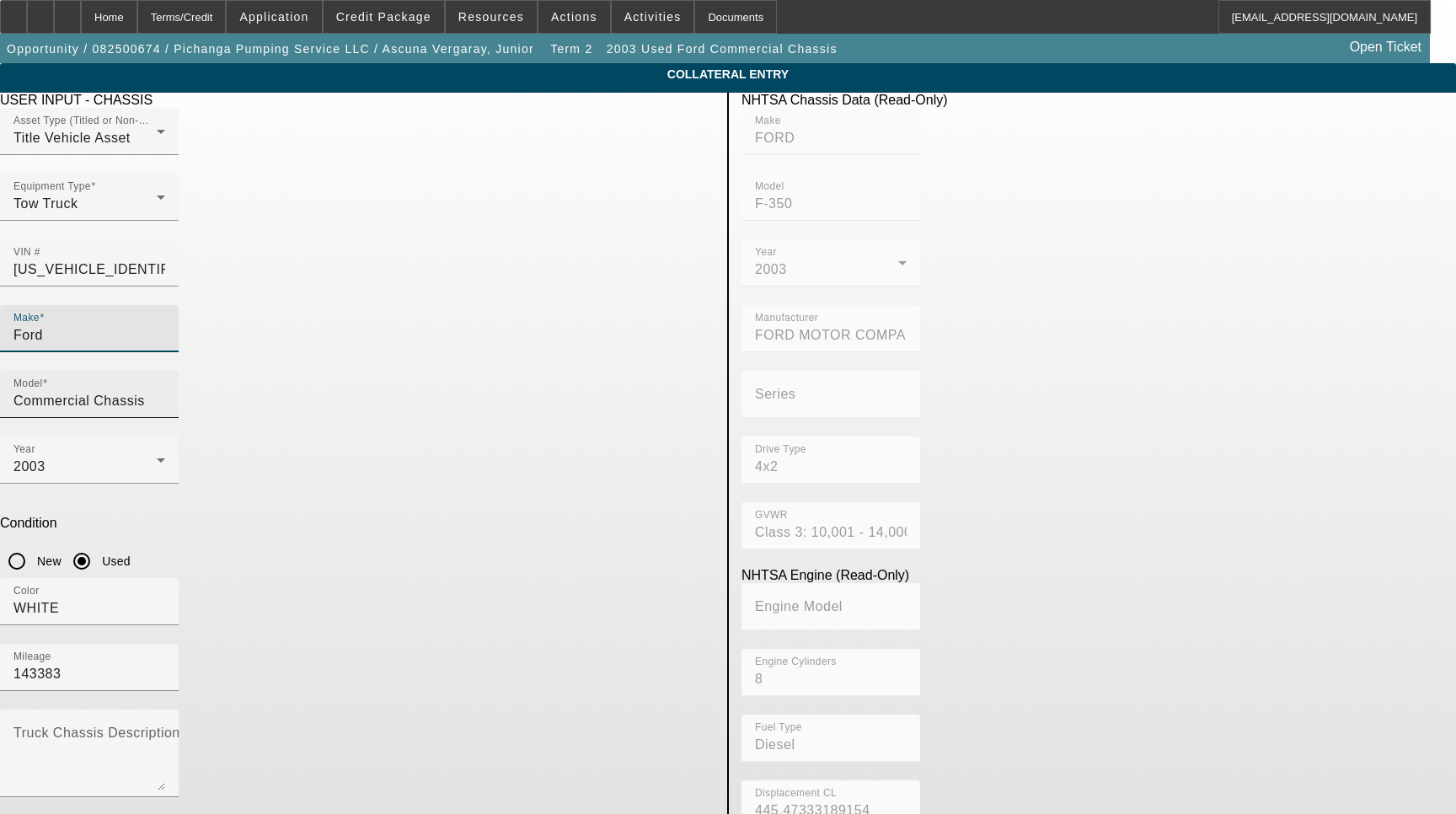
click at [165, 391] on input "Commercial Chassis" at bounding box center [89, 401] width 151 height 20
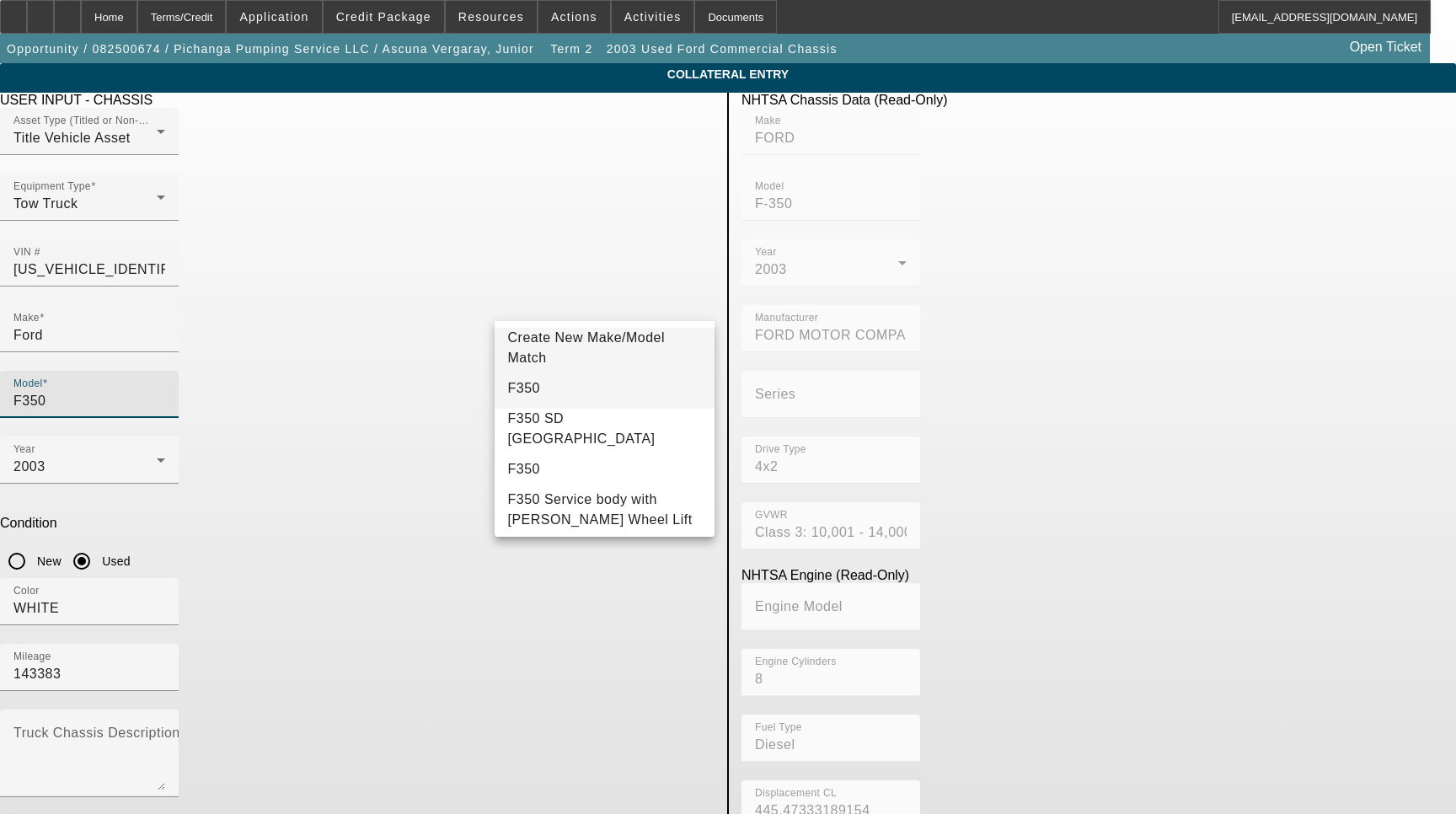
type input "F350"
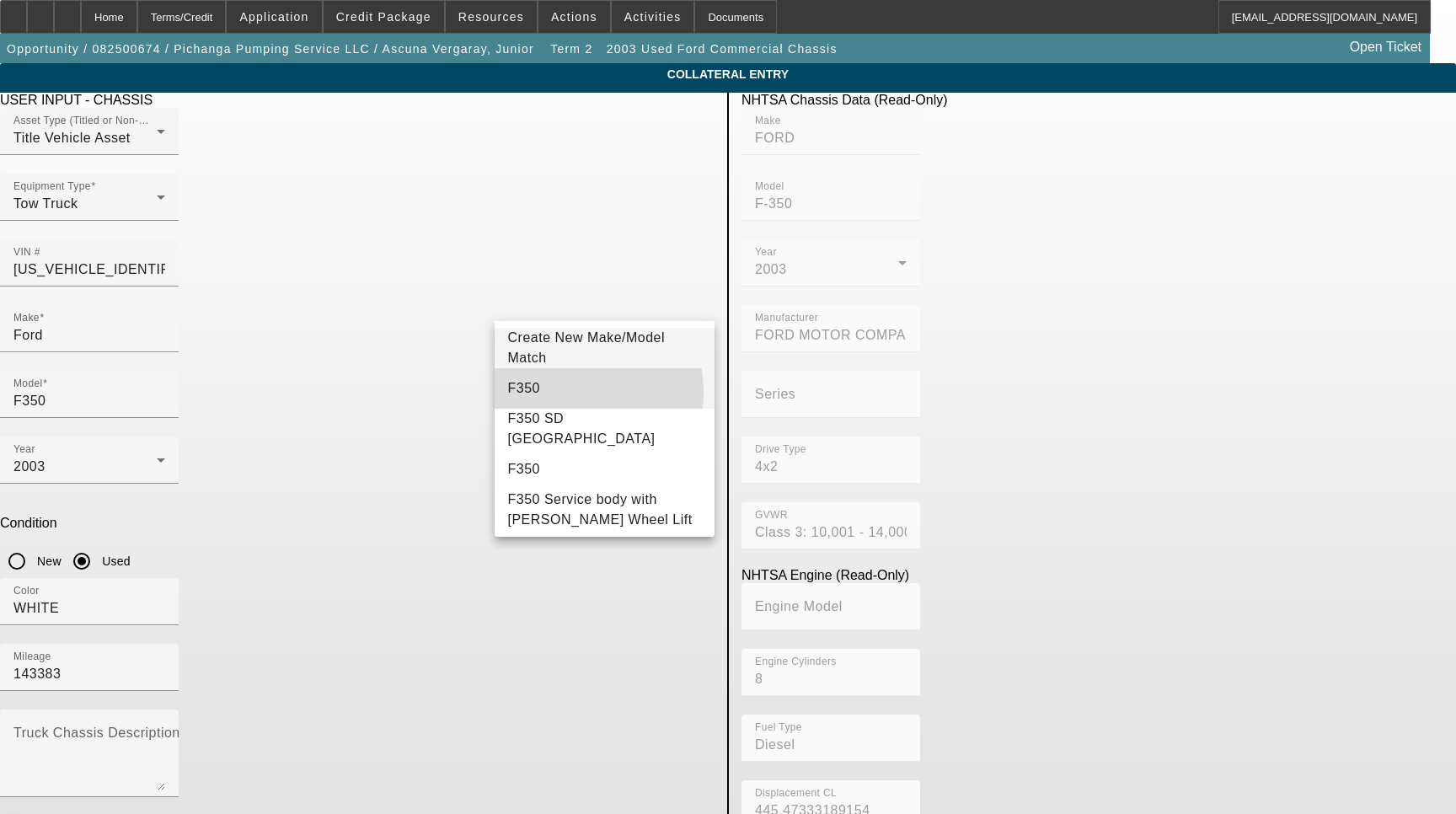
click at [541, 393] on mat-option "F350" at bounding box center [605, 388] width 221 height 41
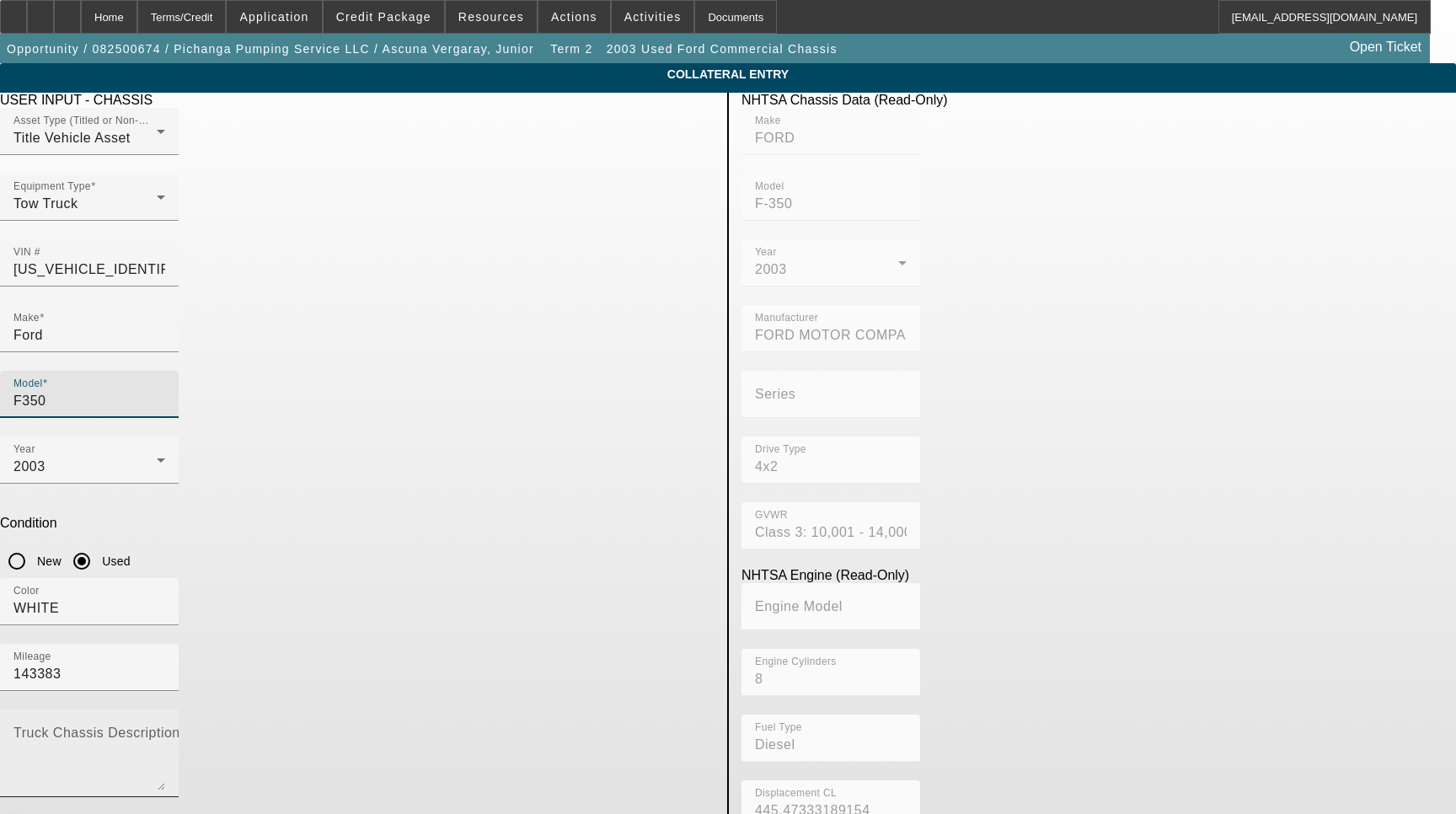
click at [165, 729] on textarea "Truck Chassis Description (Describe the truck chassis only)" at bounding box center [89, 760] width 151 height 61
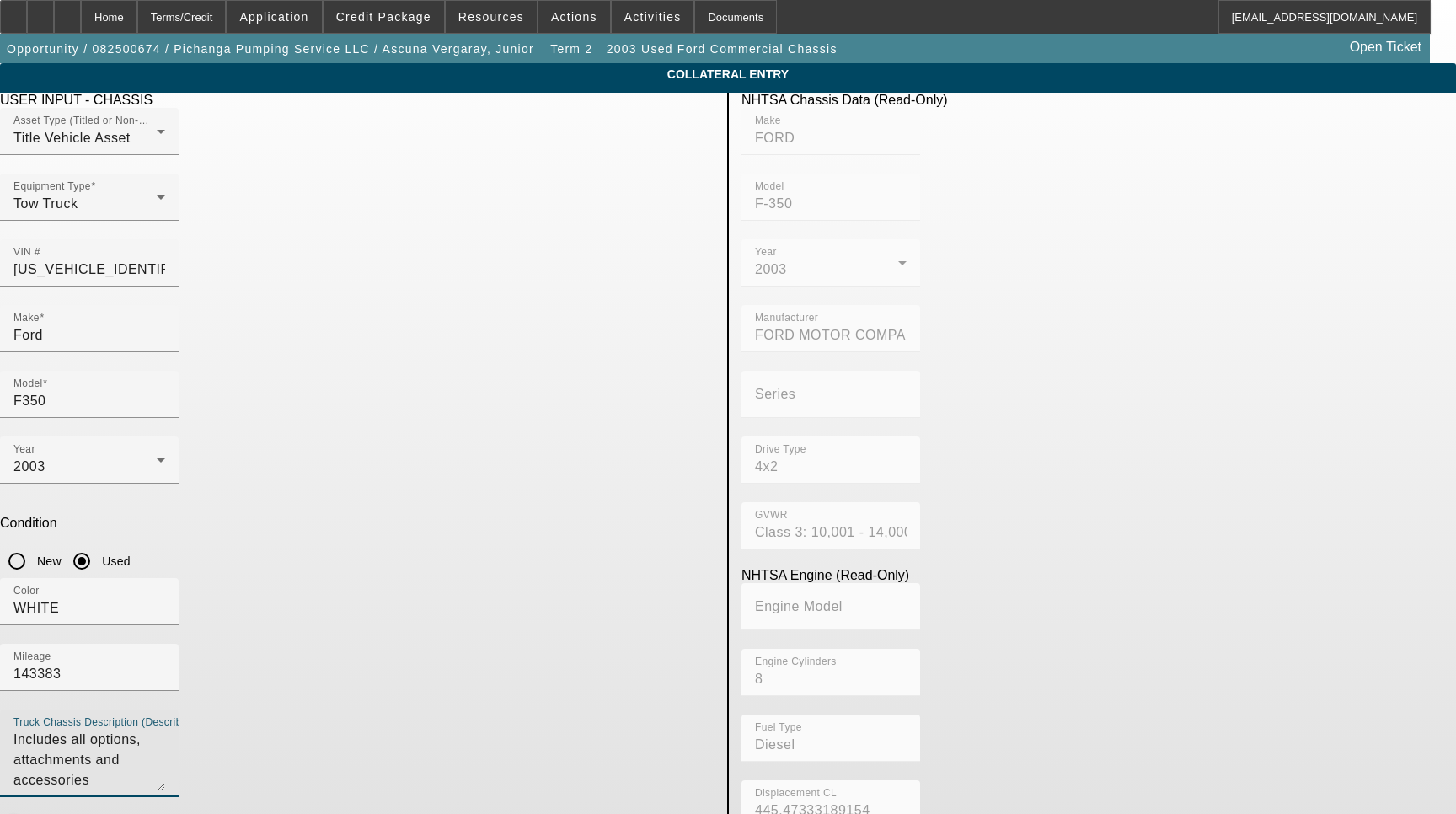
type textarea "Includes all options, attachments and accessories"
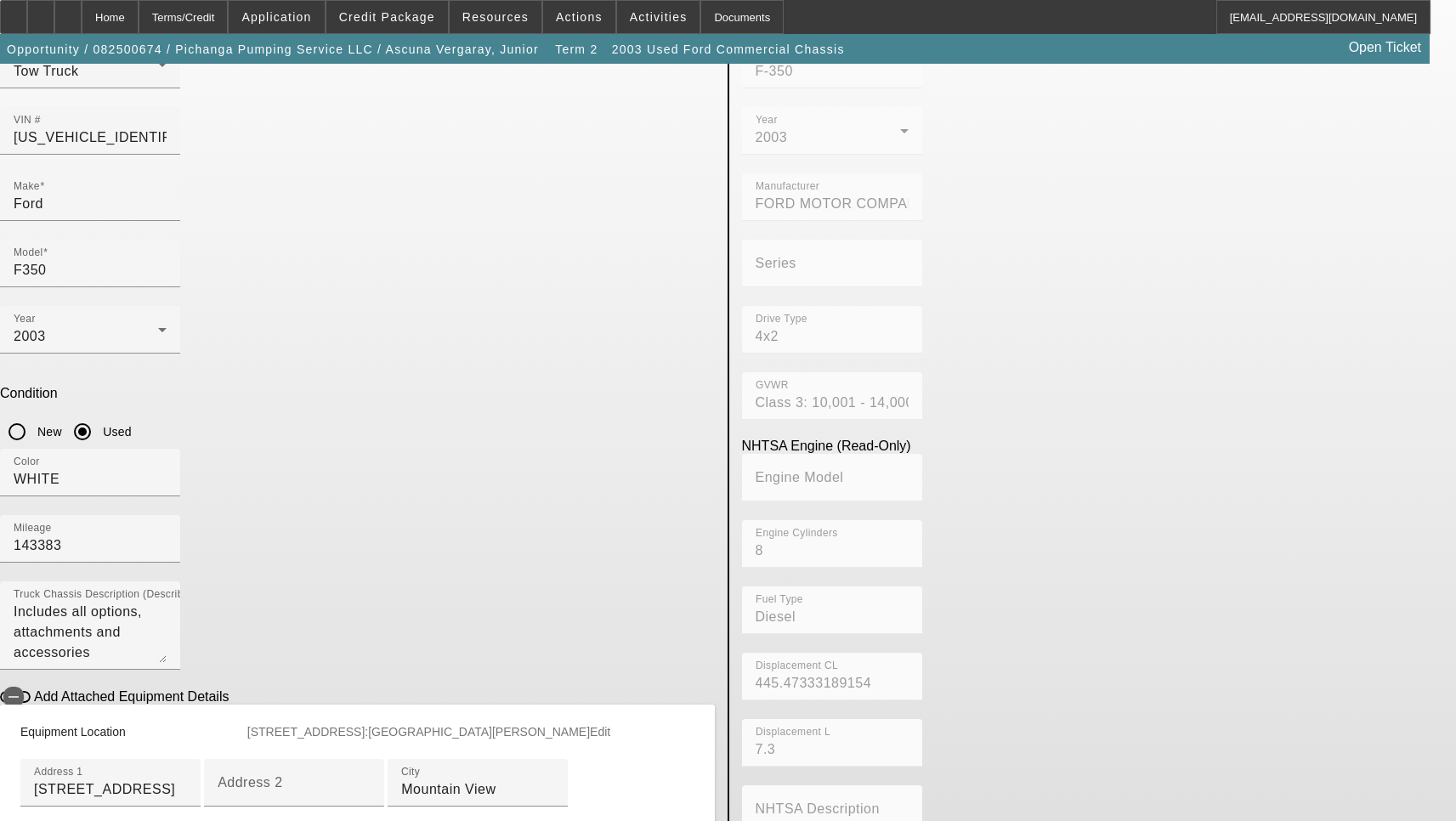
scroll to position [340, 0]
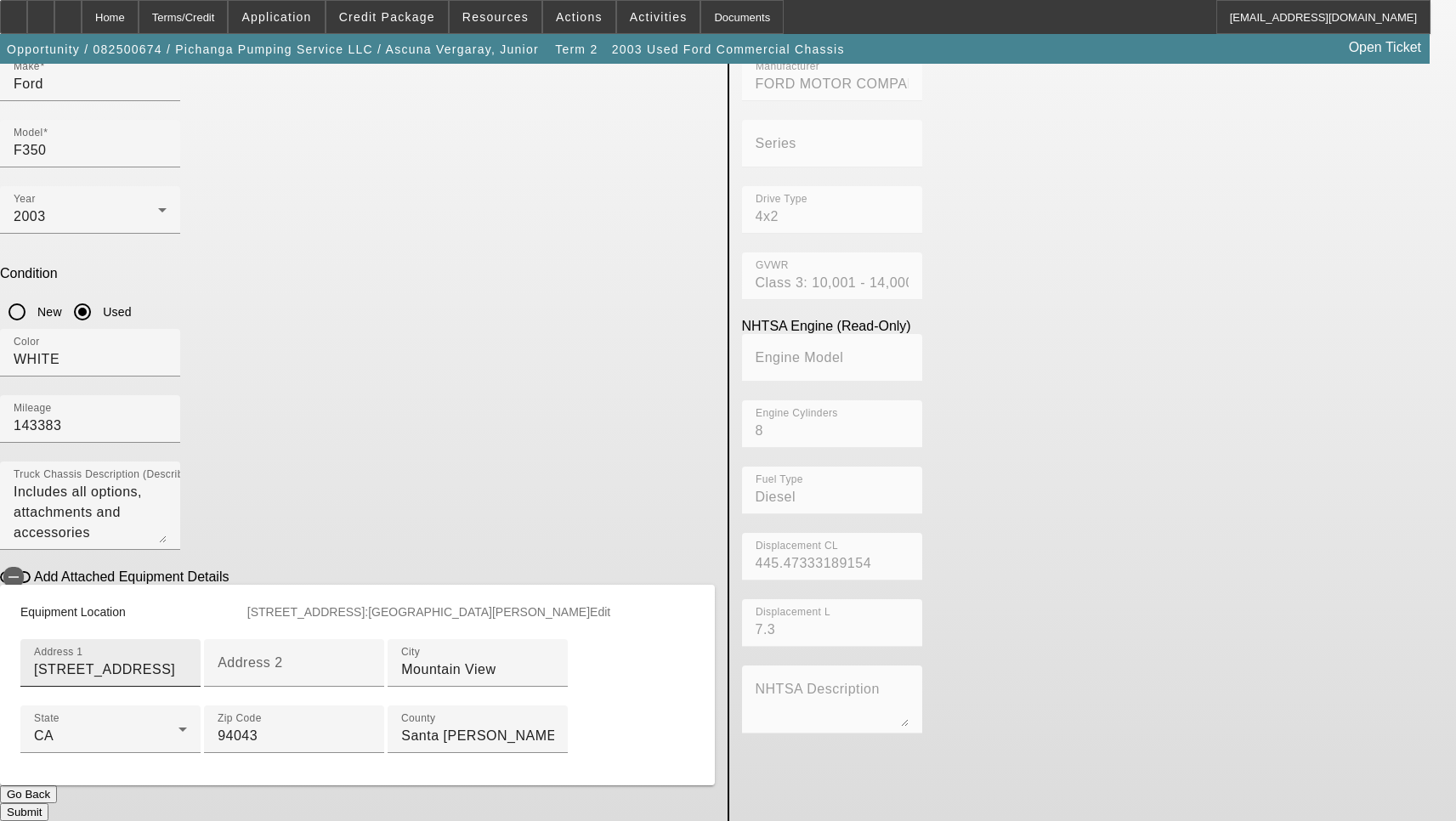
click at [187, 660] on input "[STREET_ADDRESS]" at bounding box center [110, 670] width 153 height 20
click at [49, 803] on button "Submit" at bounding box center [24, 812] width 49 height 18
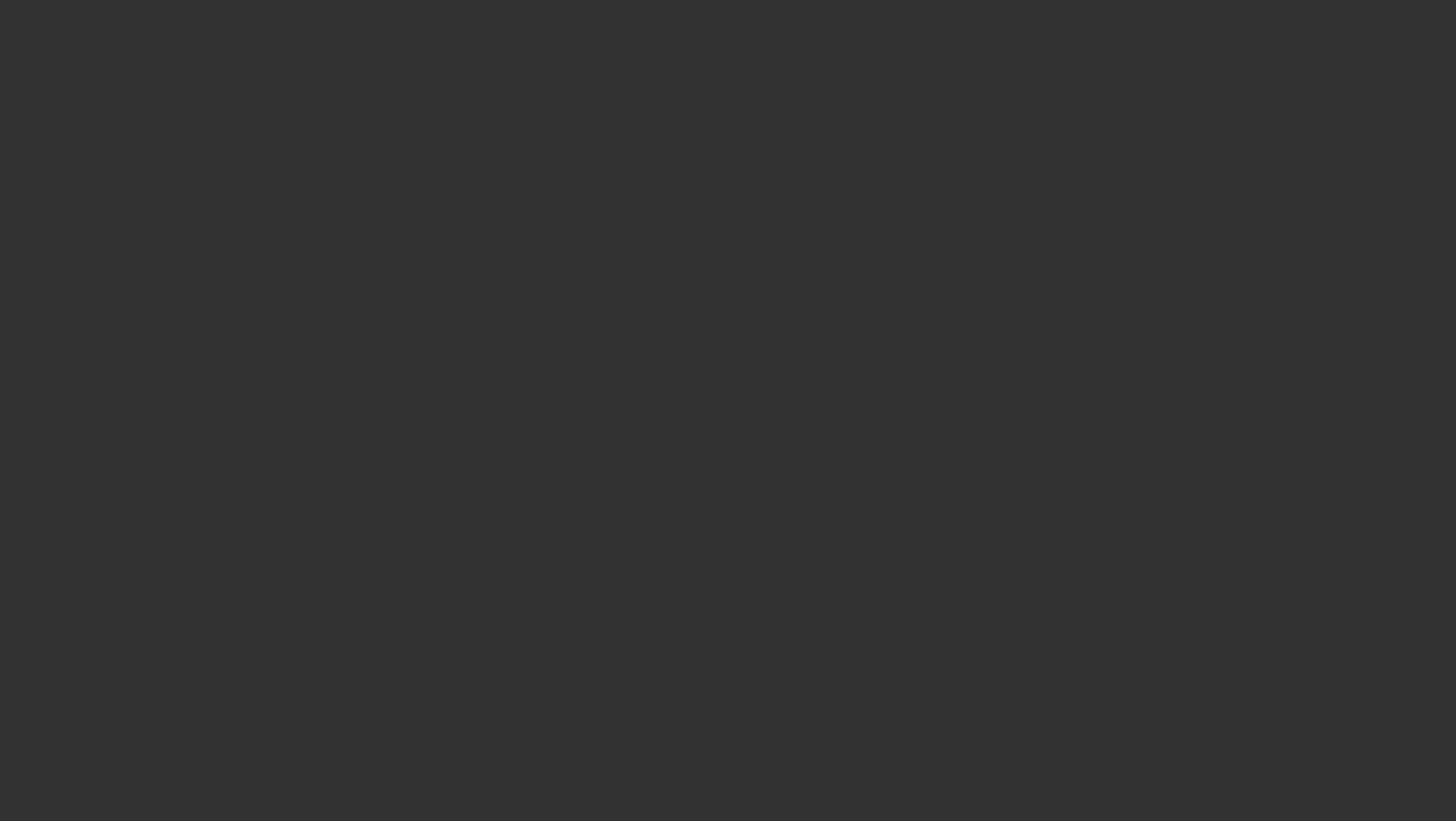
select select "3"
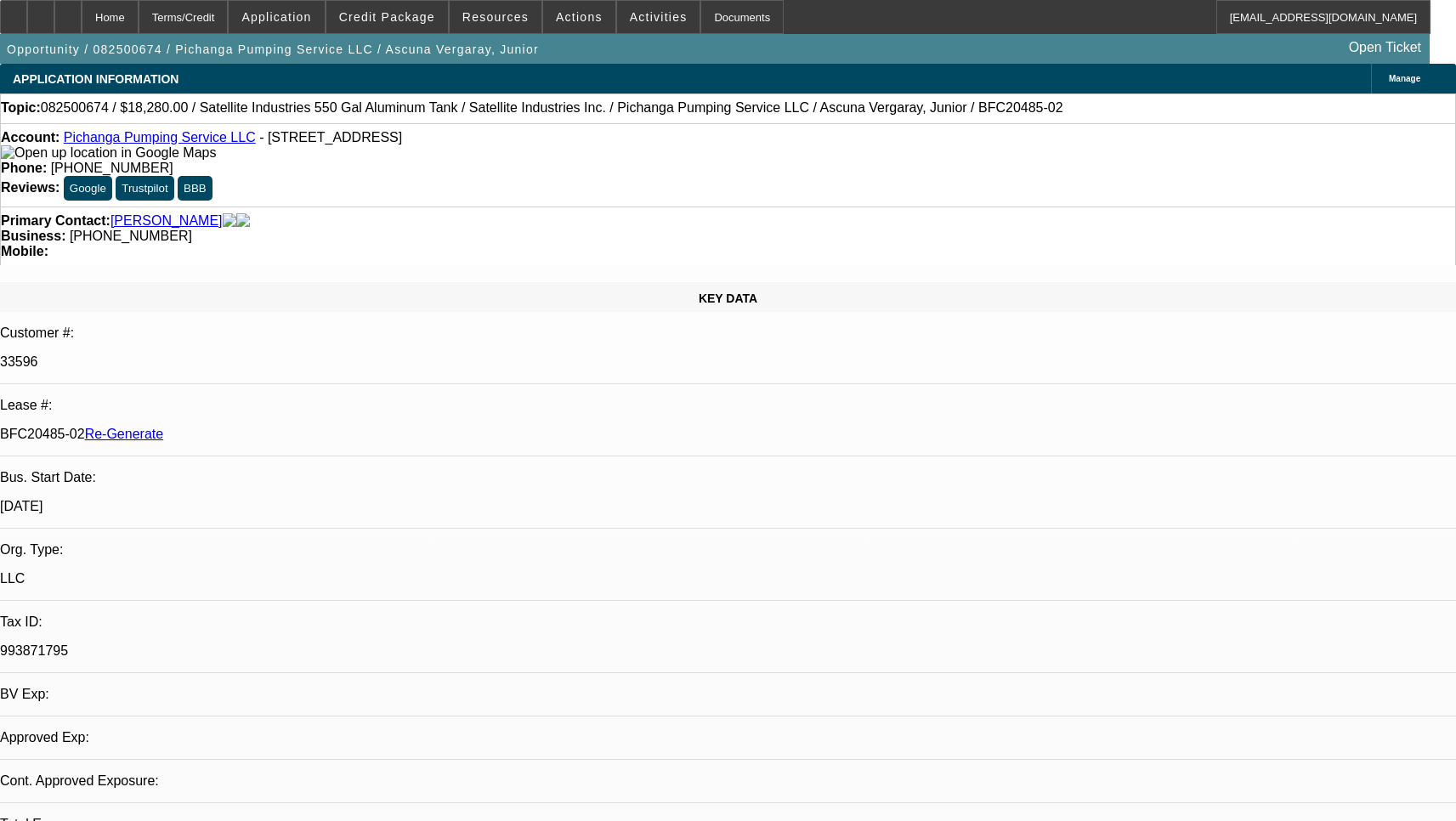
select select "0"
select select "2"
select select "0.1"
select select "4"
